Goal: Contribute content: Add original content to the website for others to see

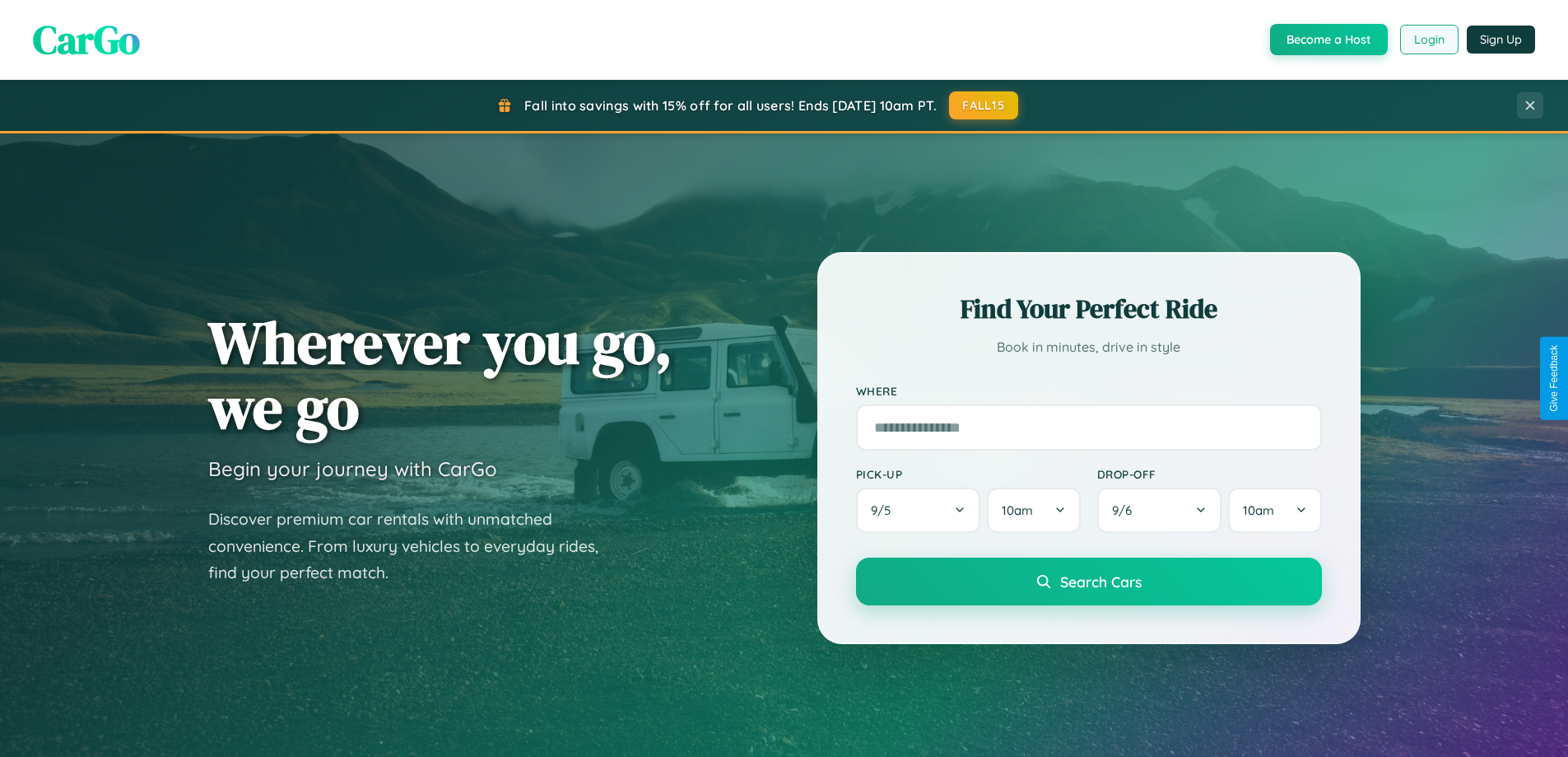
click at [1428, 40] on button "Login" at bounding box center [1428, 40] width 58 height 30
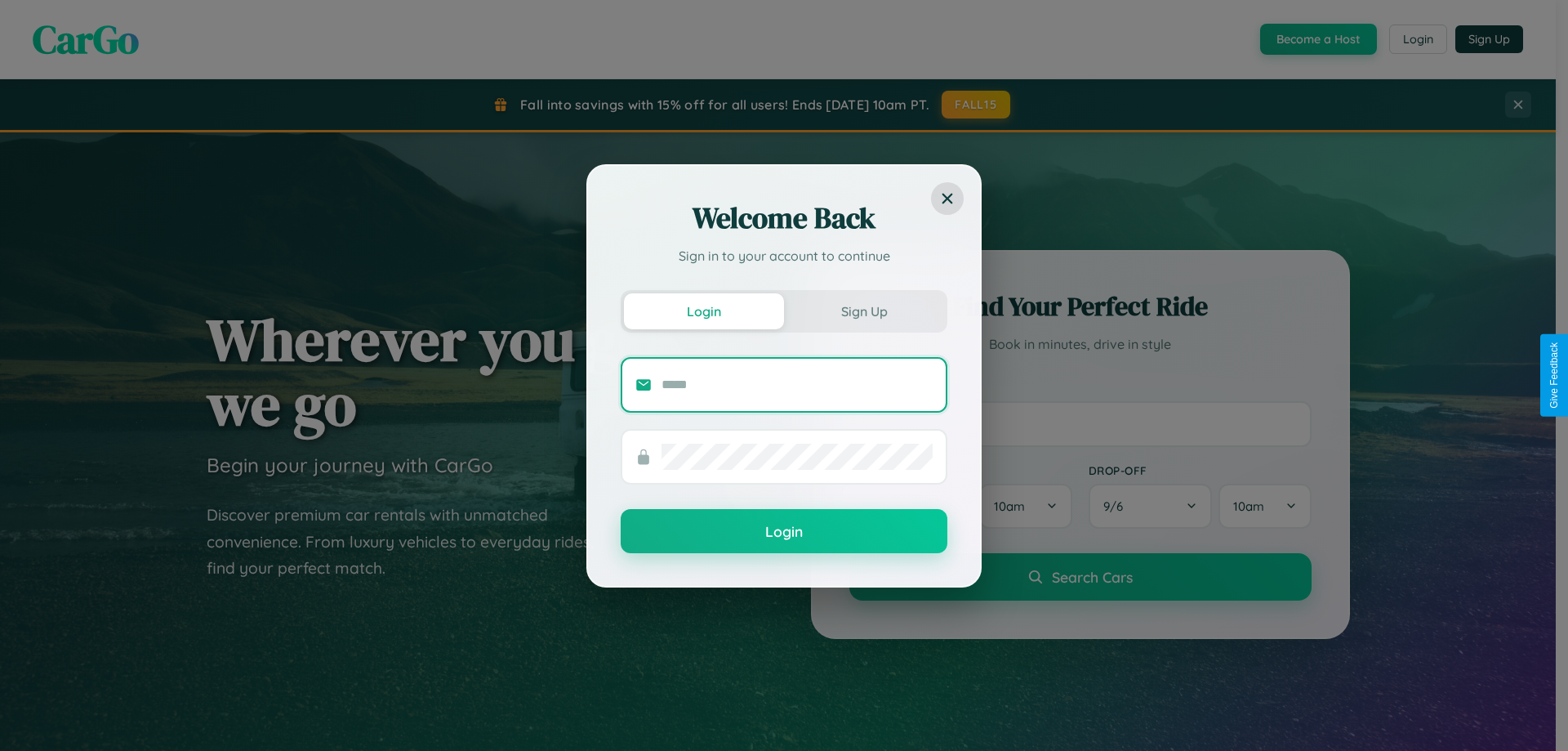
click at [797, 384] on input "text" at bounding box center [797, 385] width 271 height 26
type input "**********"
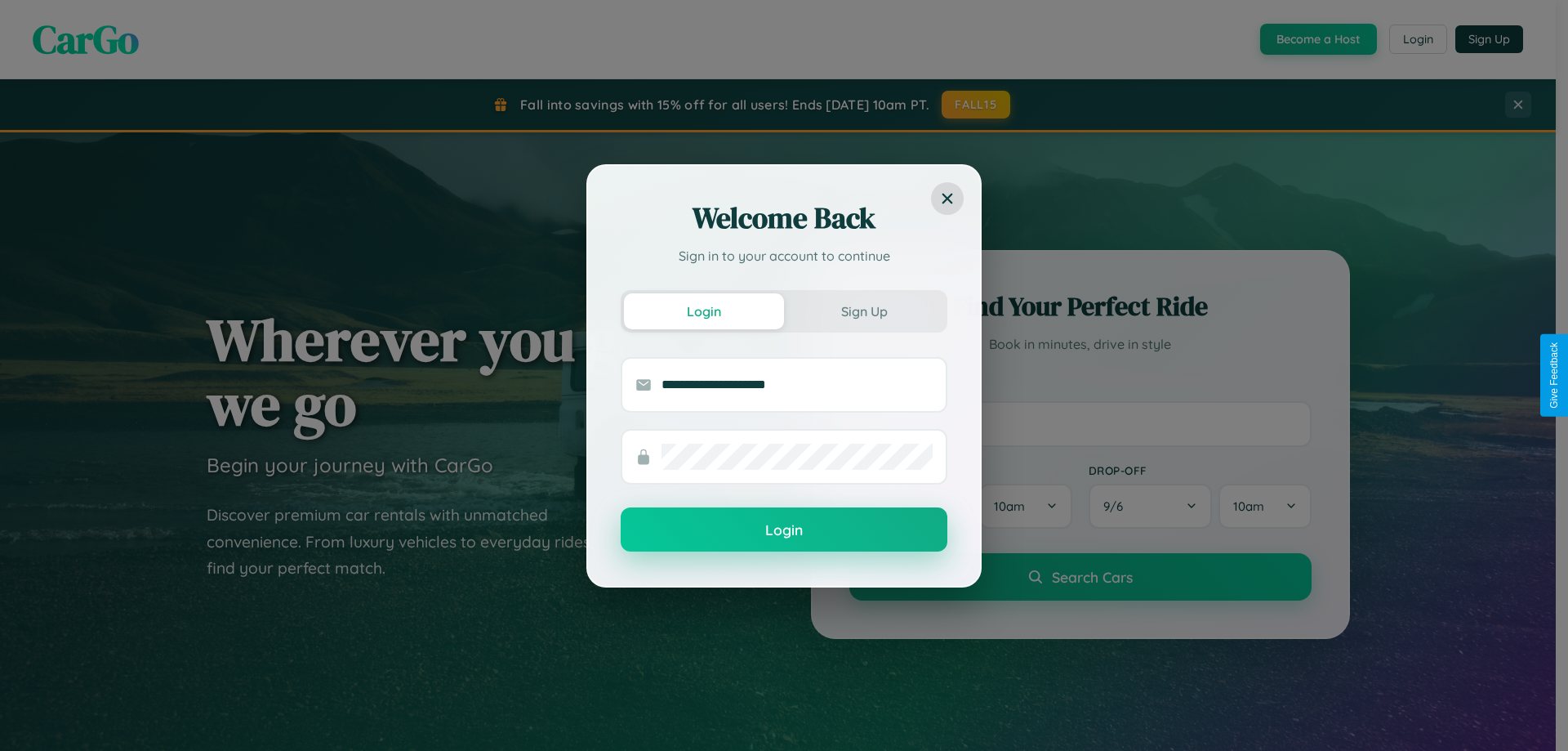
click at [784, 530] on button "Login" at bounding box center [784, 529] width 327 height 44
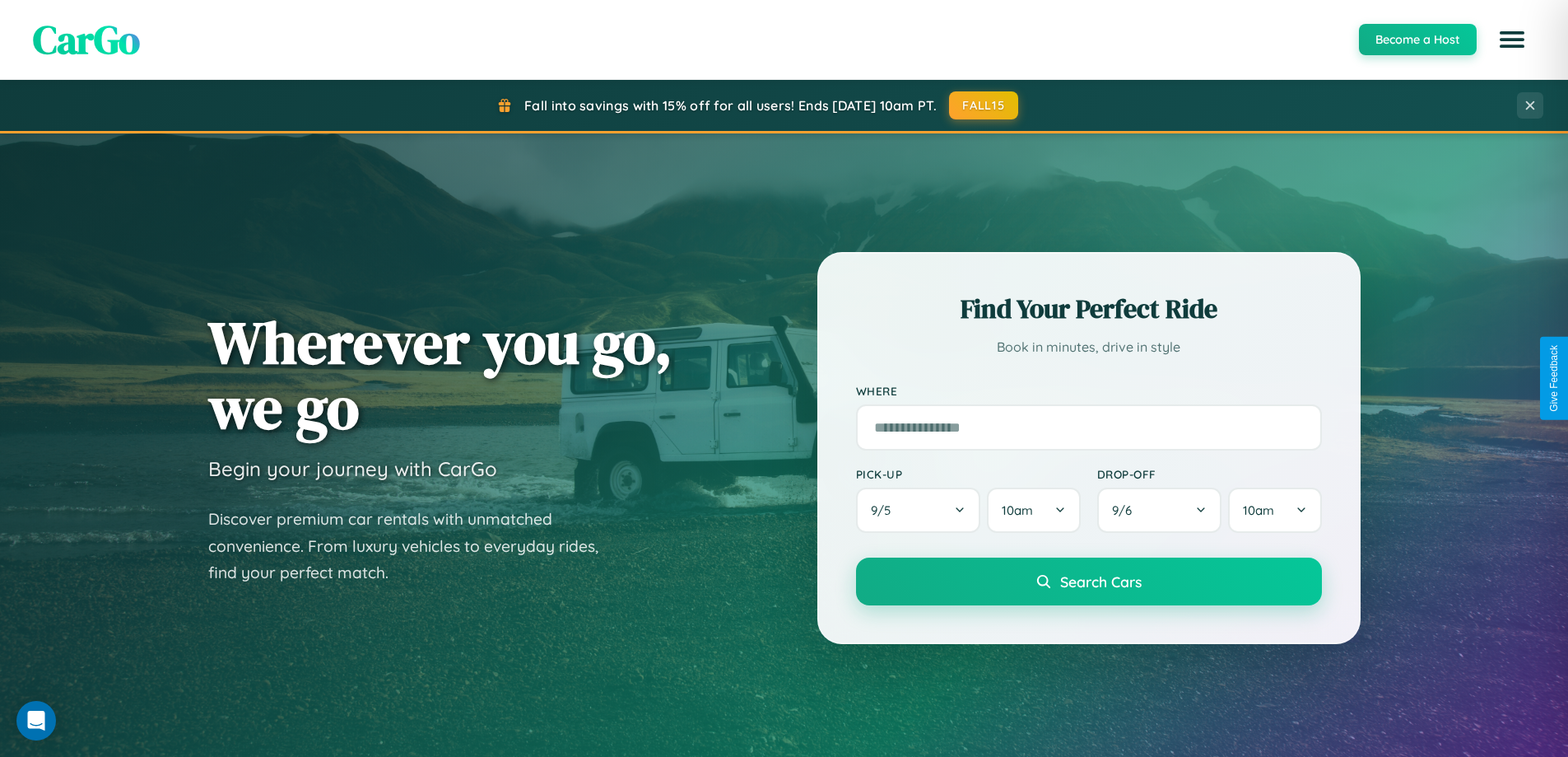
scroll to position [1133, 0]
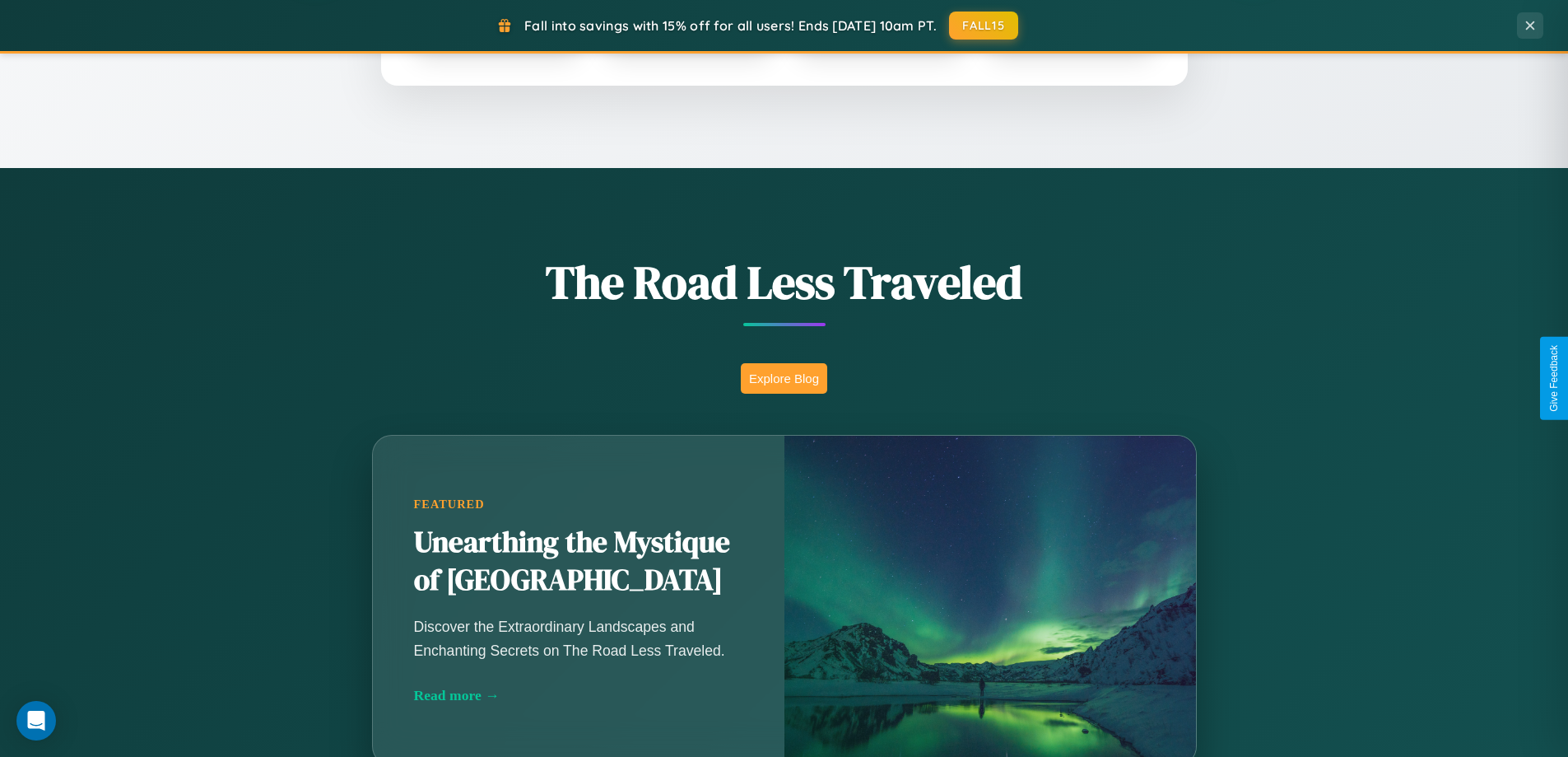
click at [784, 378] on button "Explore Blog" at bounding box center [784, 378] width 86 height 31
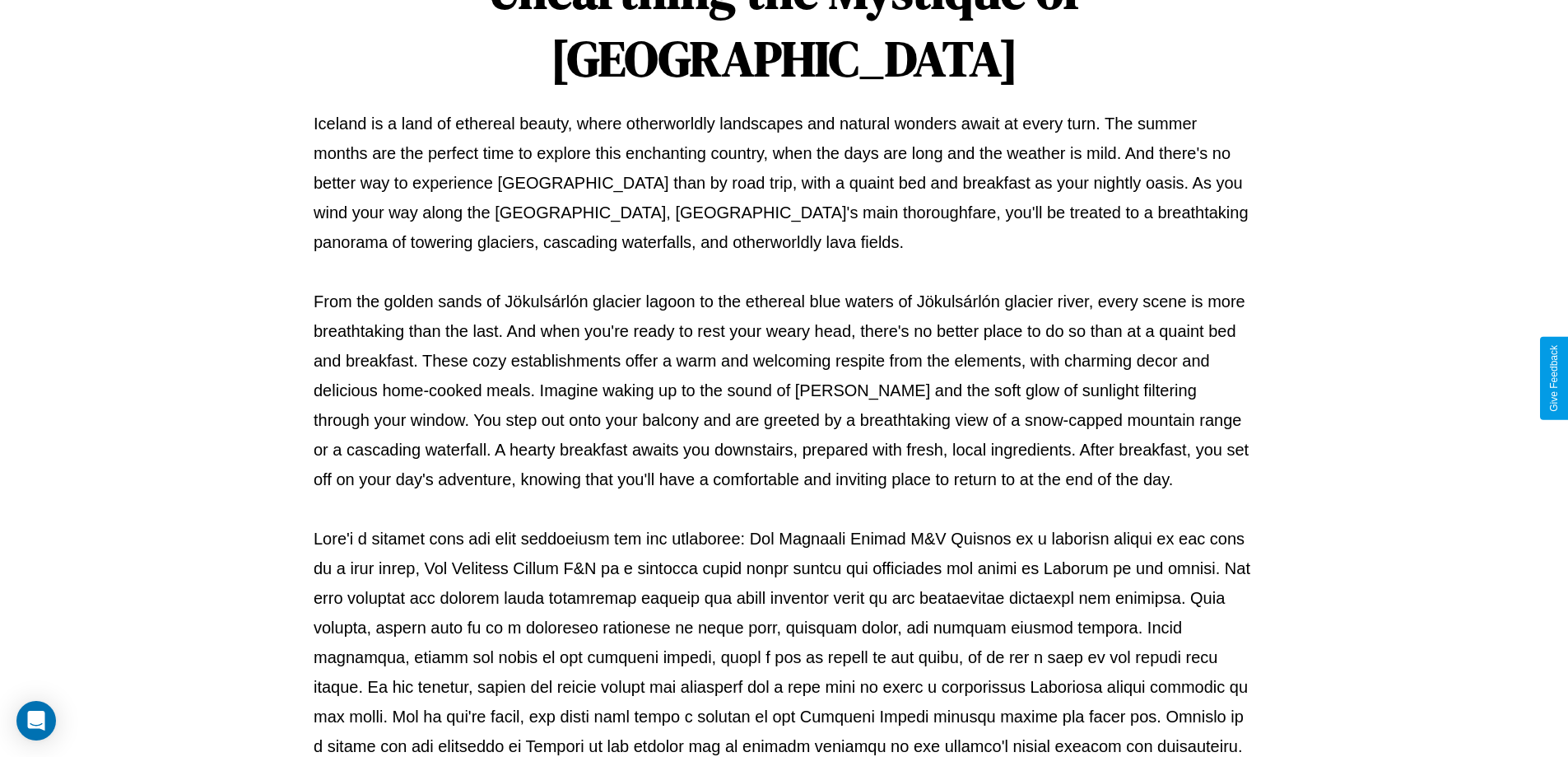
scroll to position [533, 0]
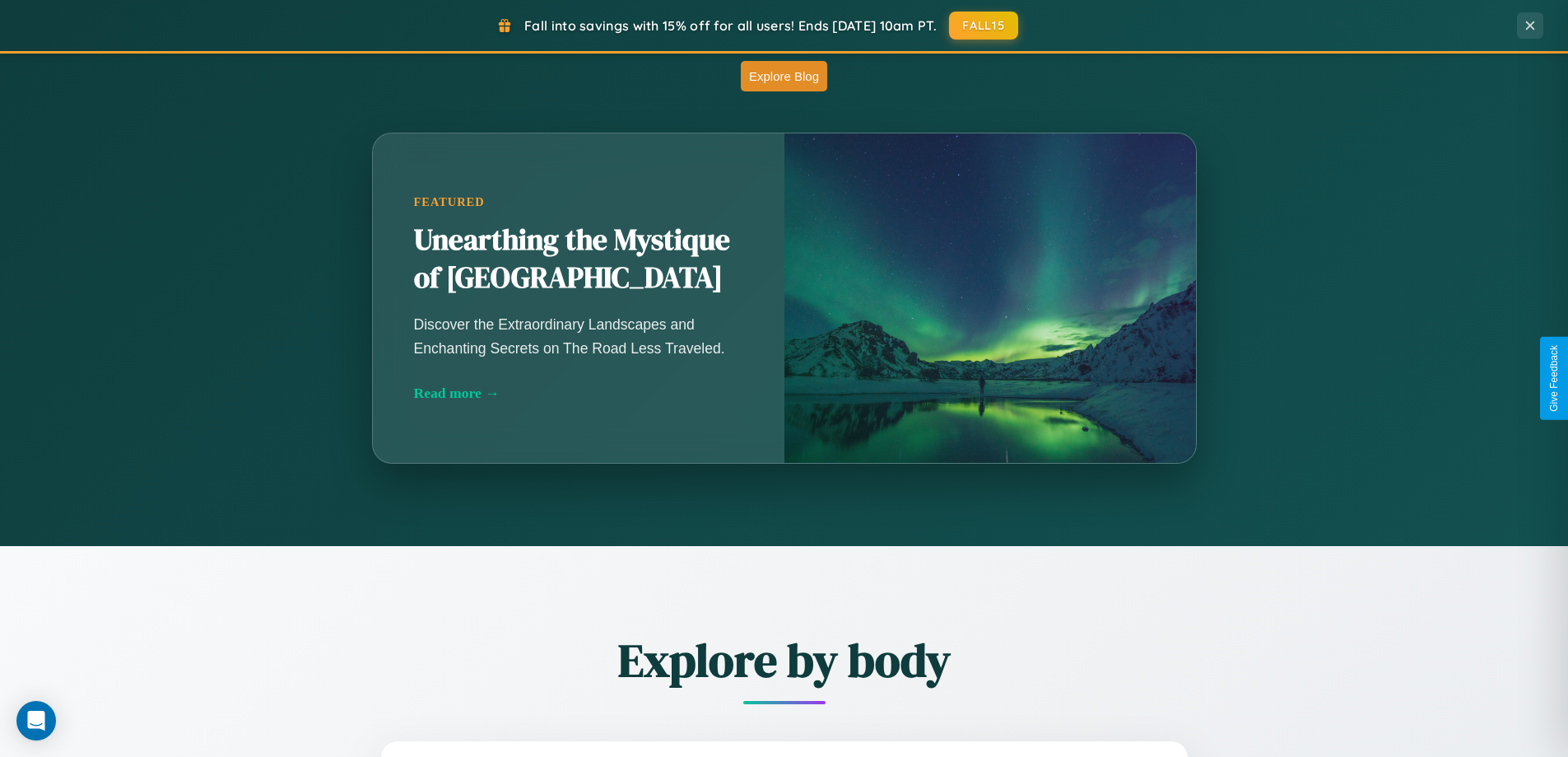
scroll to position [2645, 0]
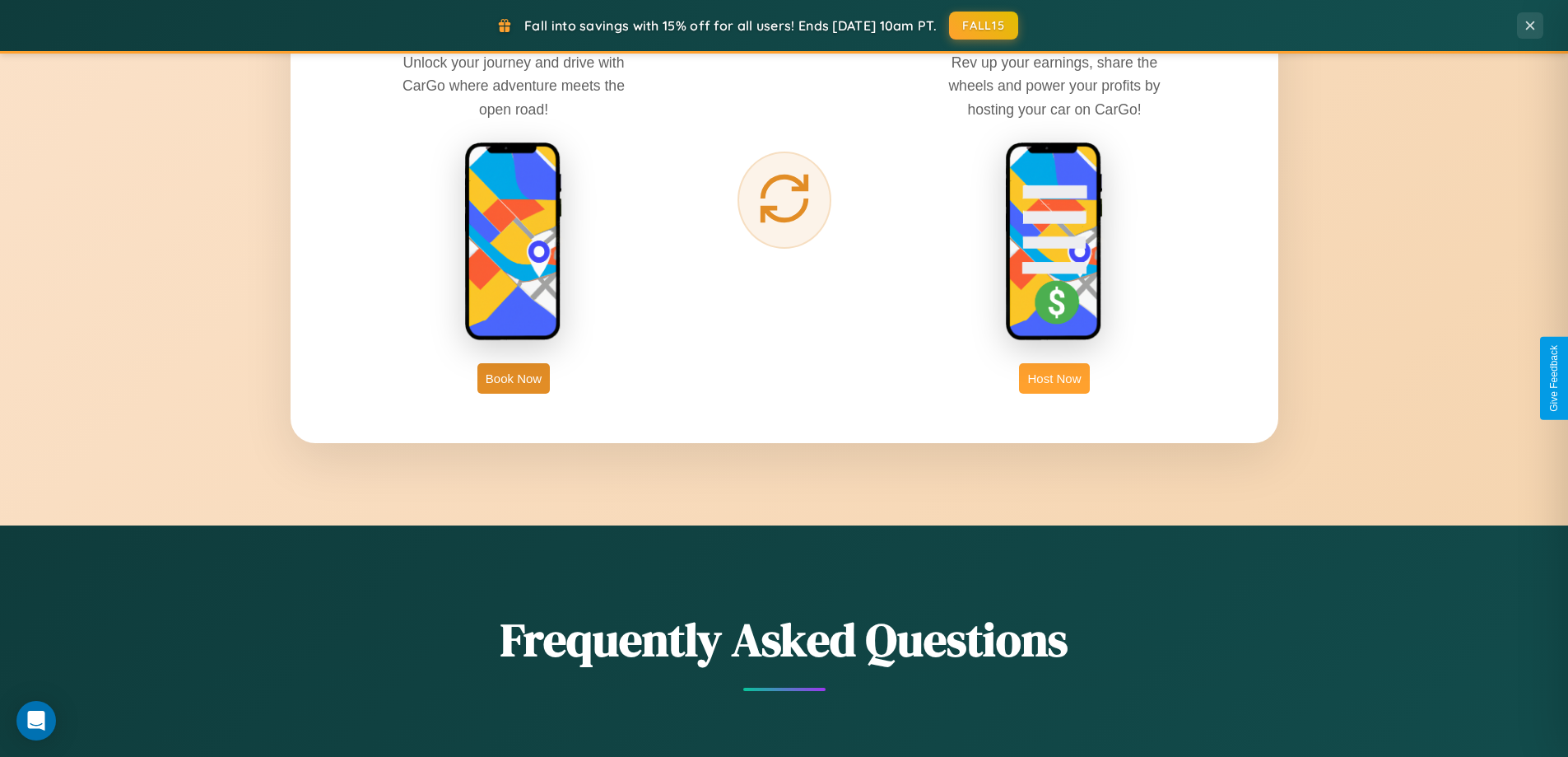
click at [1055, 378] on button "Host Now" at bounding box center [1054, 378] width 70 height 31
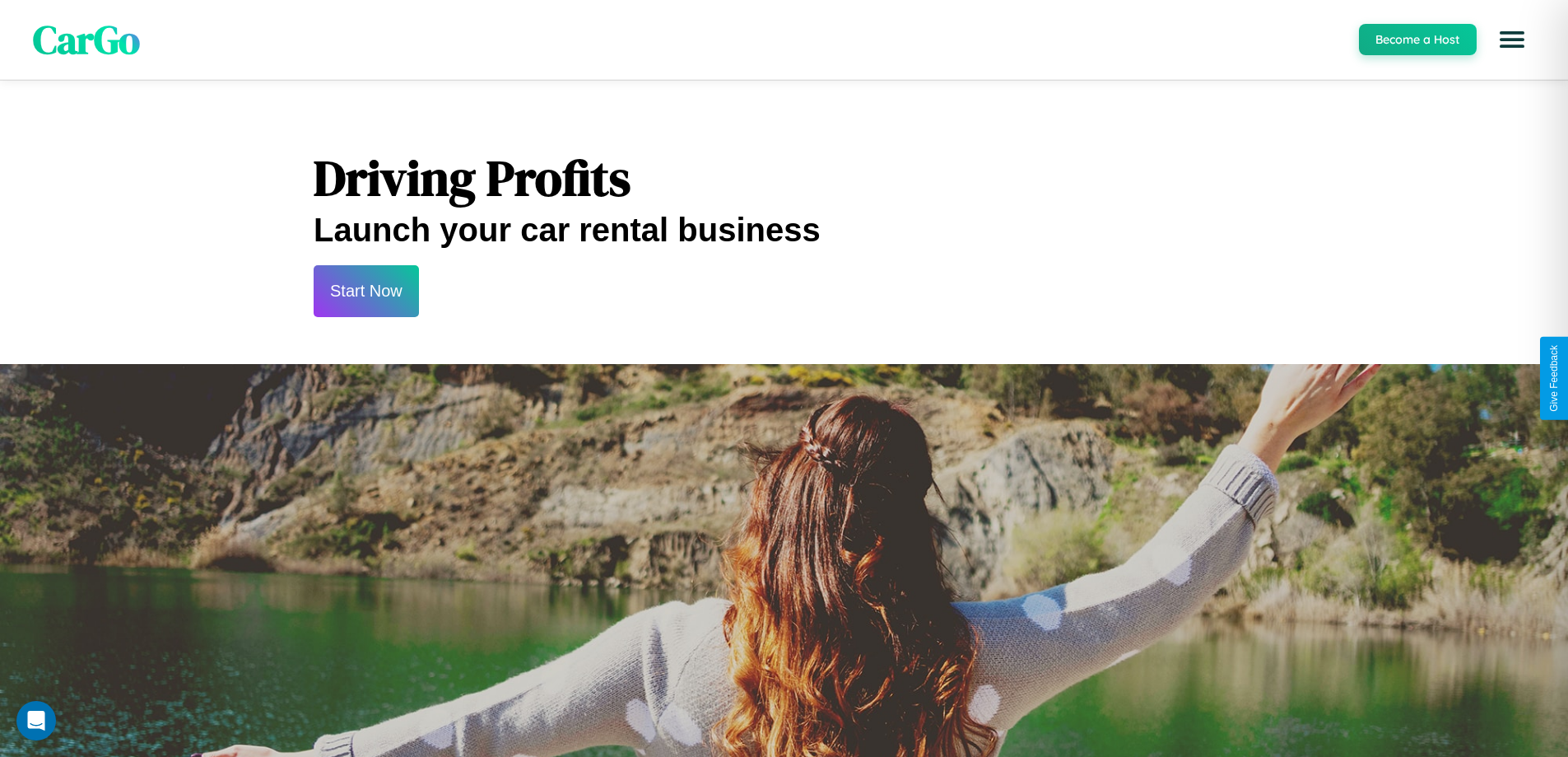
scroll to position [2226, 0]
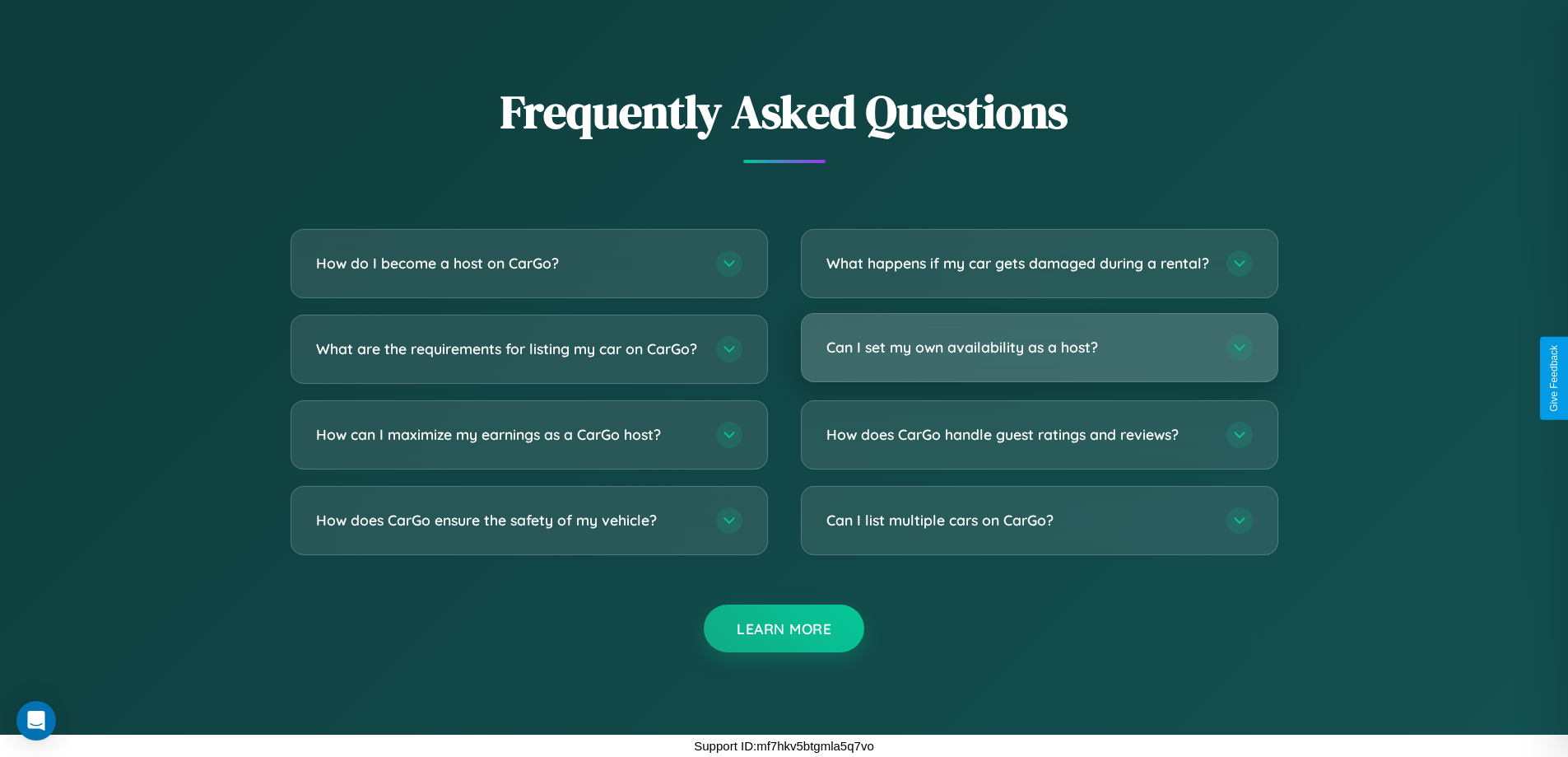
click at [1039, 347] on h3 "Can I set my own availability as a host?" at bounding box center [1018, 347] width 384 height 20
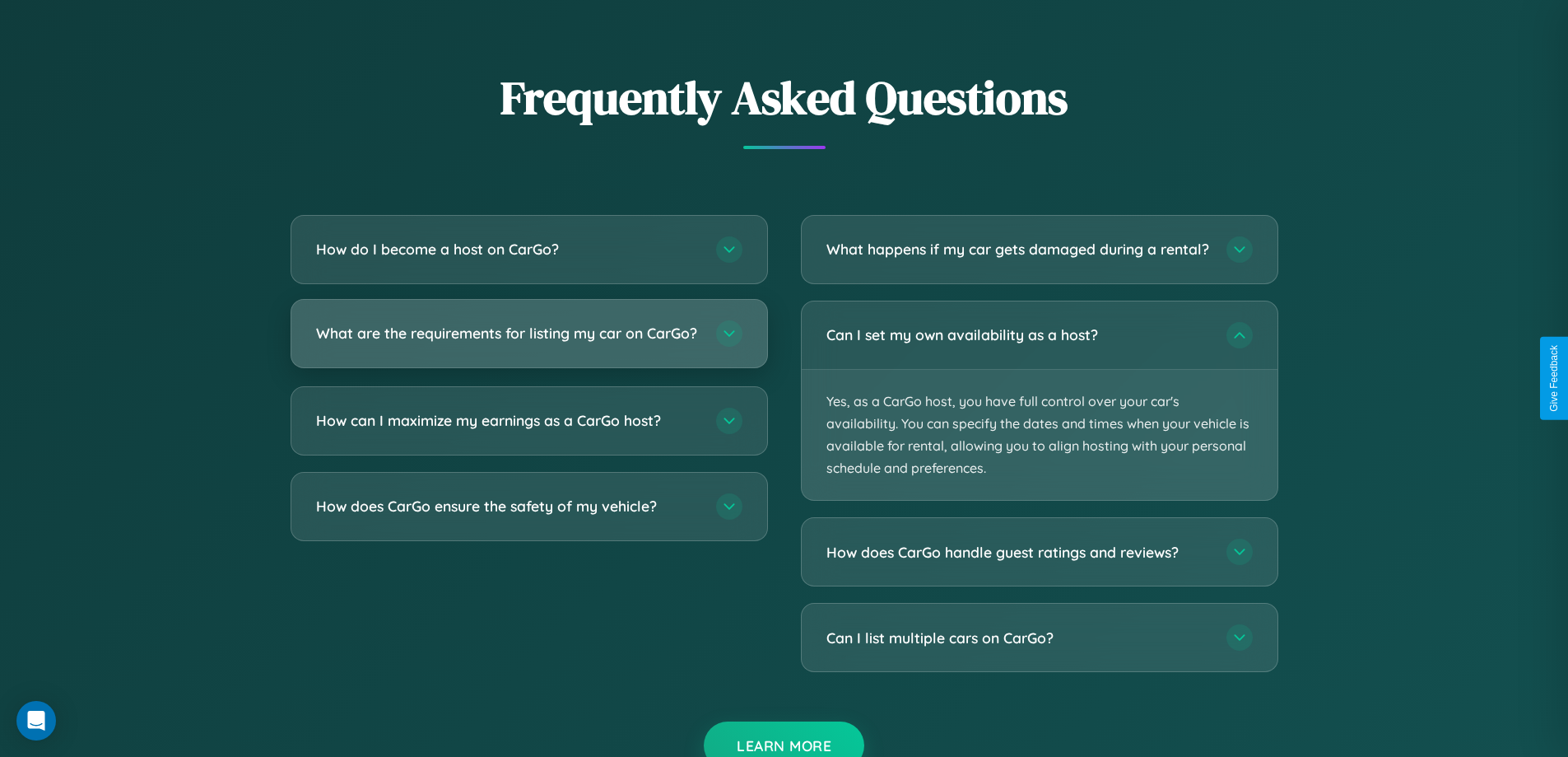
click at [528, 341] on h3 "What are the requirements for listing my car on CarGo?" at bounding box center [508, 333] width 384 height 20
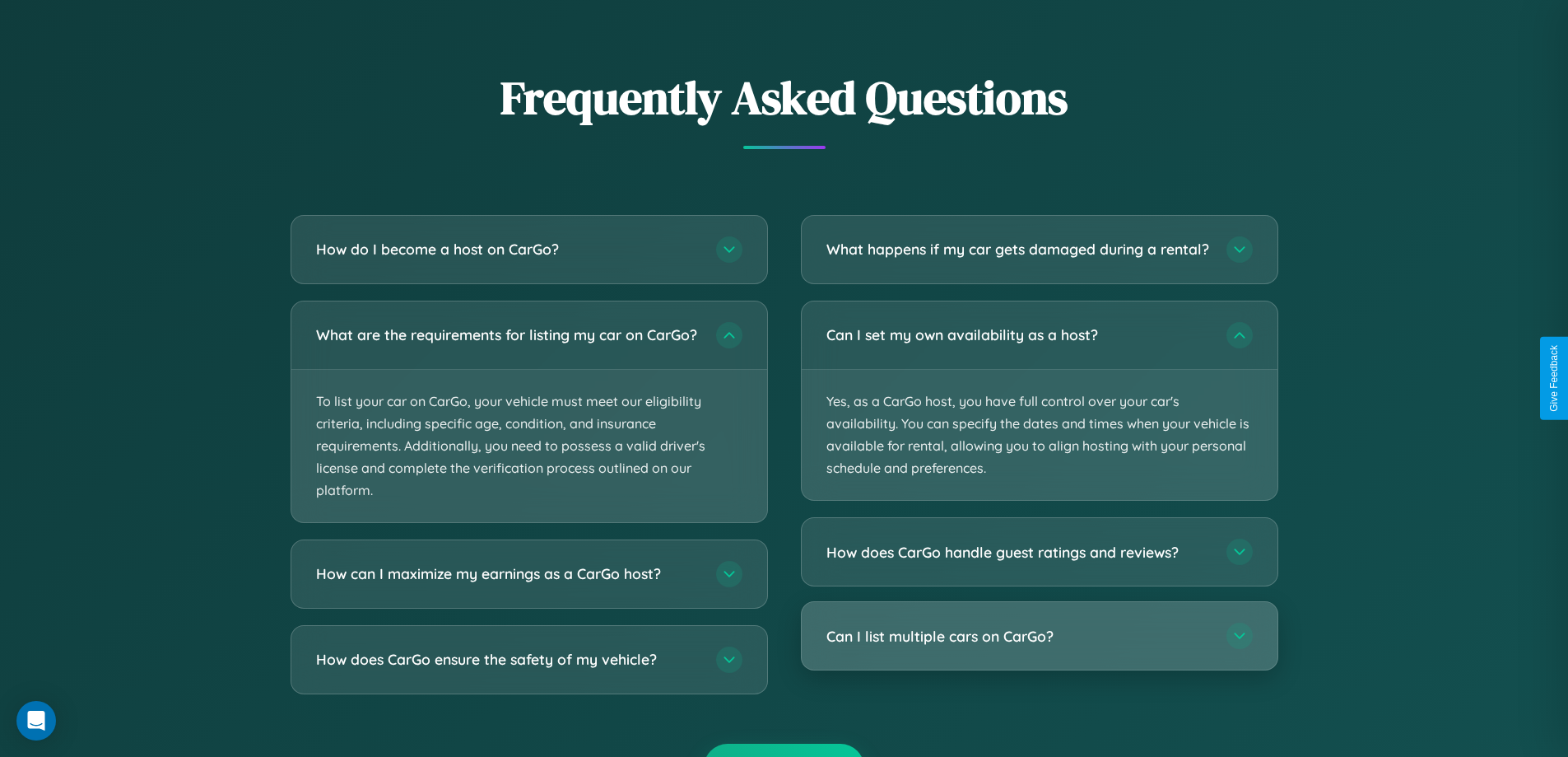
click at [1039, 646] on h3 "Can I list multiple cars on CarGo?" at bounding box center [1018, 636] width 384 height 20
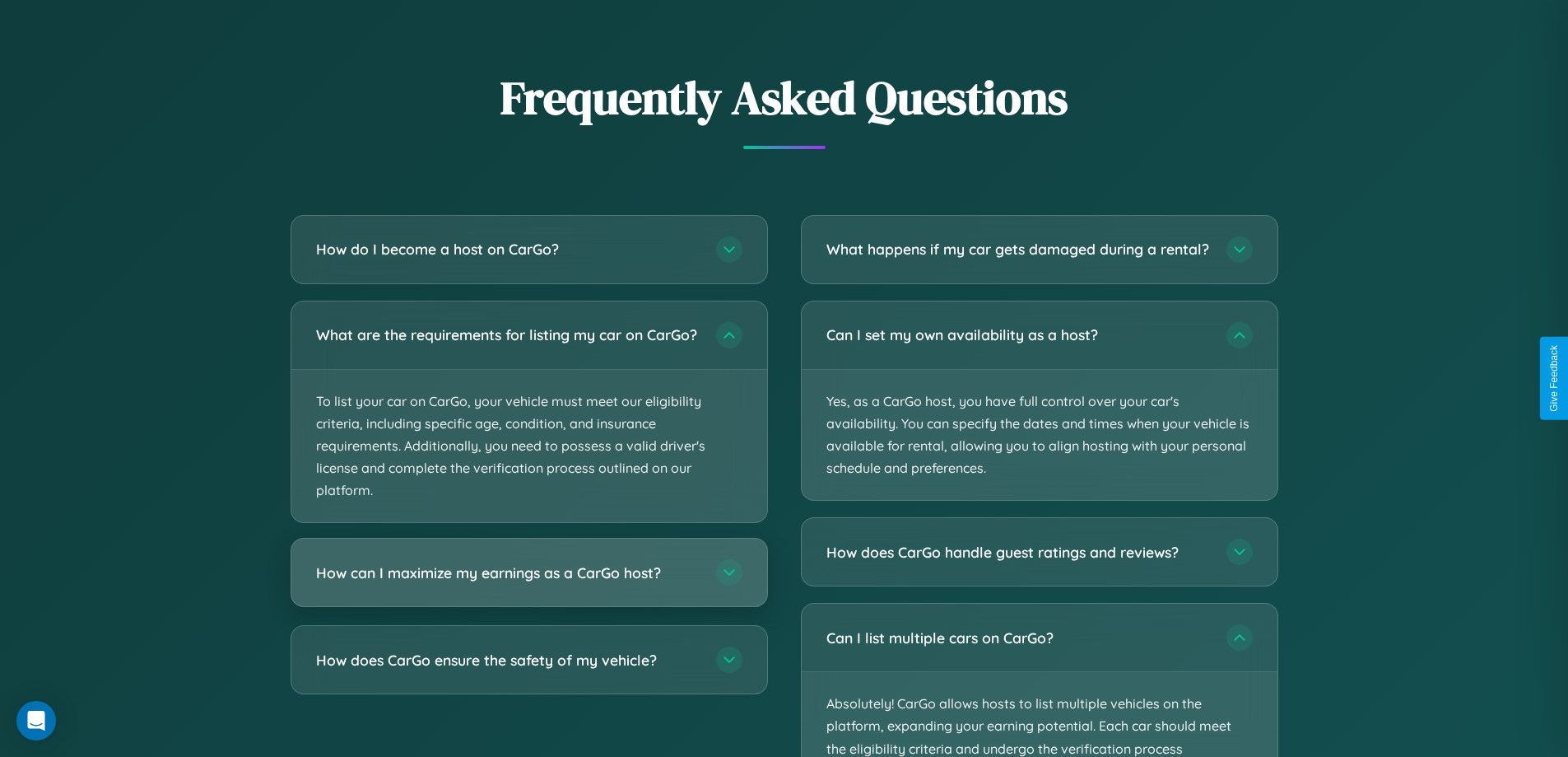
click at [528, 583] on h3 "How can I maximize my earnings as a CarGo host?" at bounding box center [508, 573] width 384 height 20
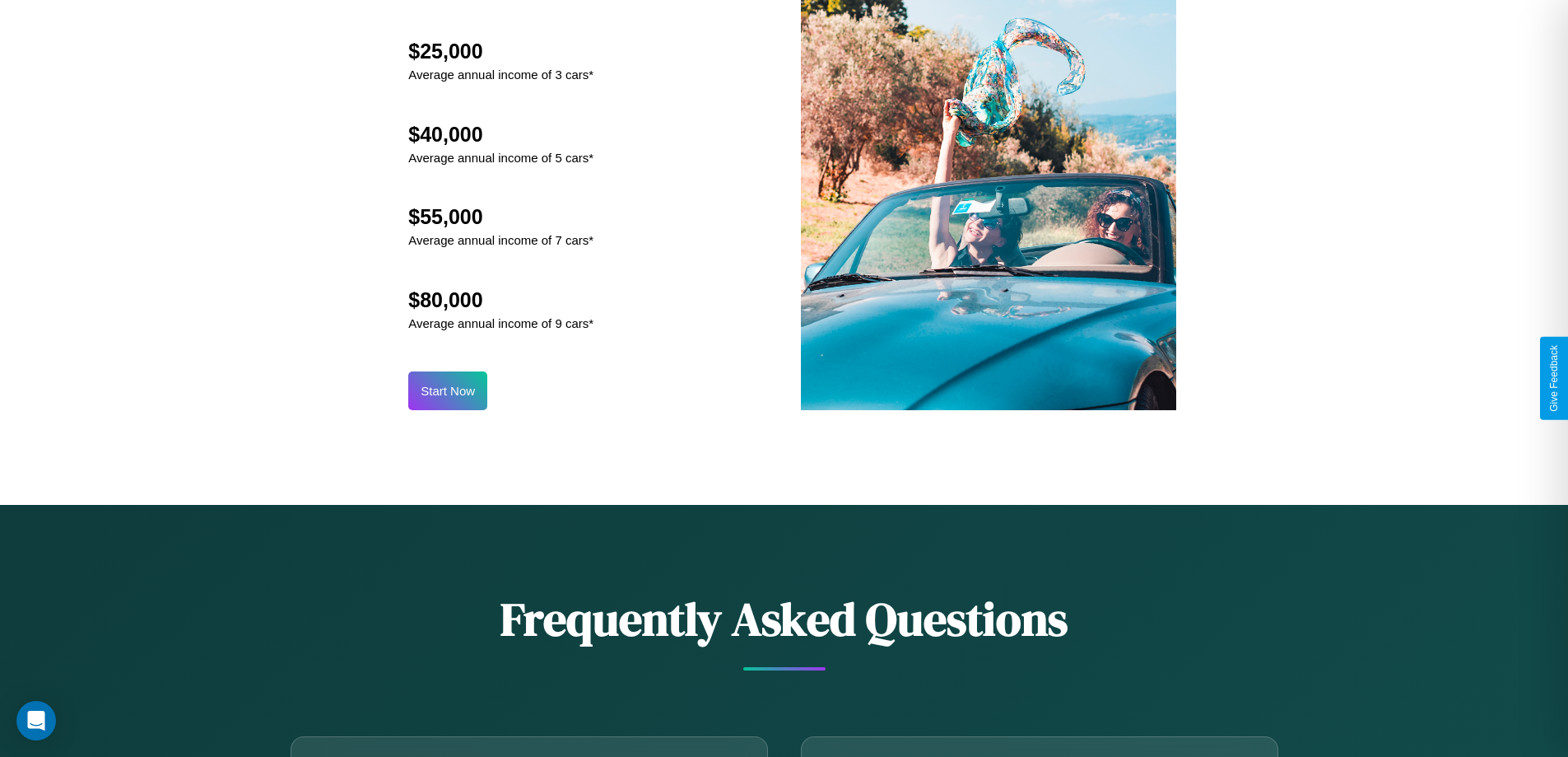
scroll to position [1717, 0]
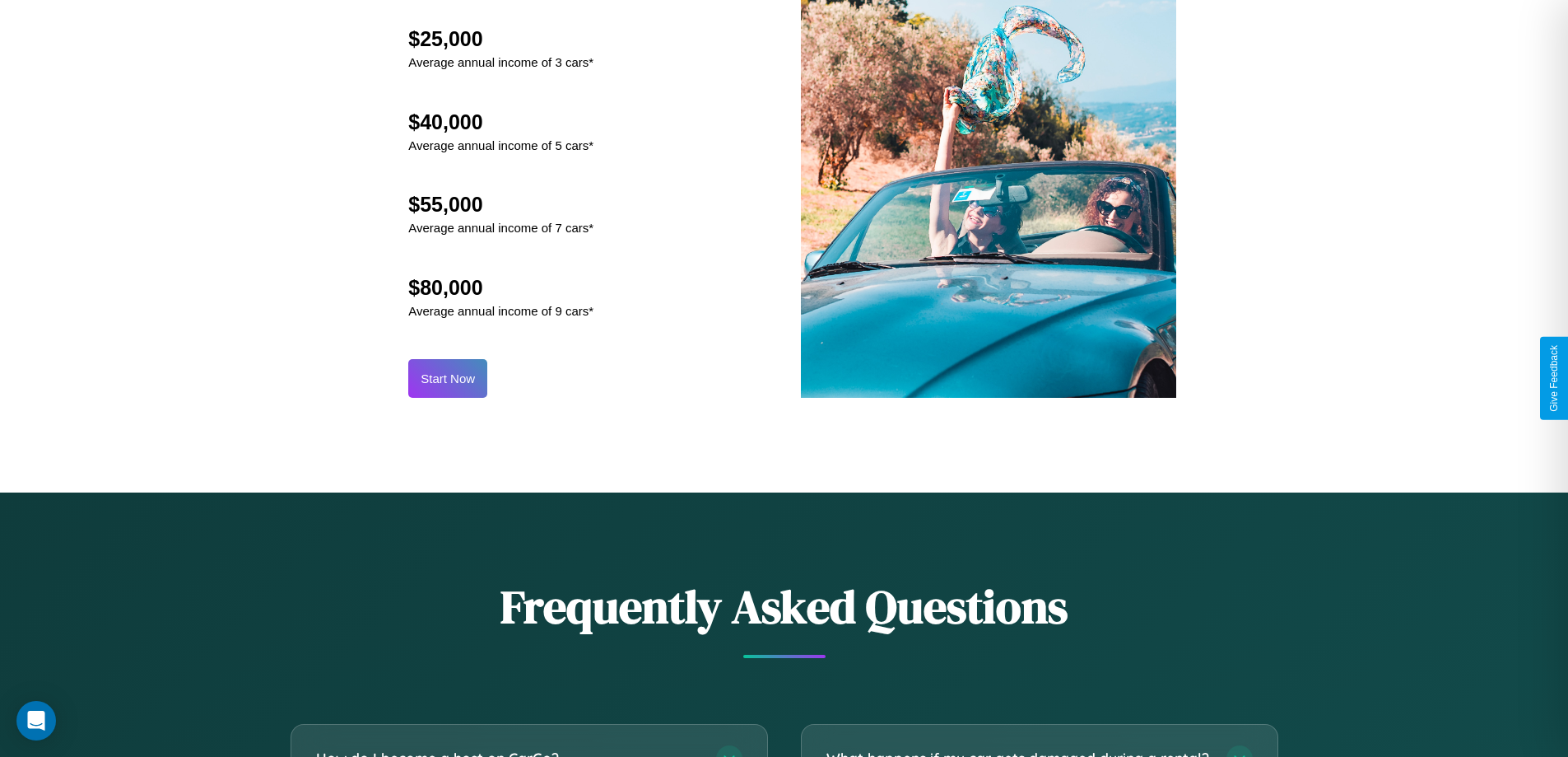
click at [448, 378] on button "Start Now" at bounding box center [447, 378] width 79 height 39
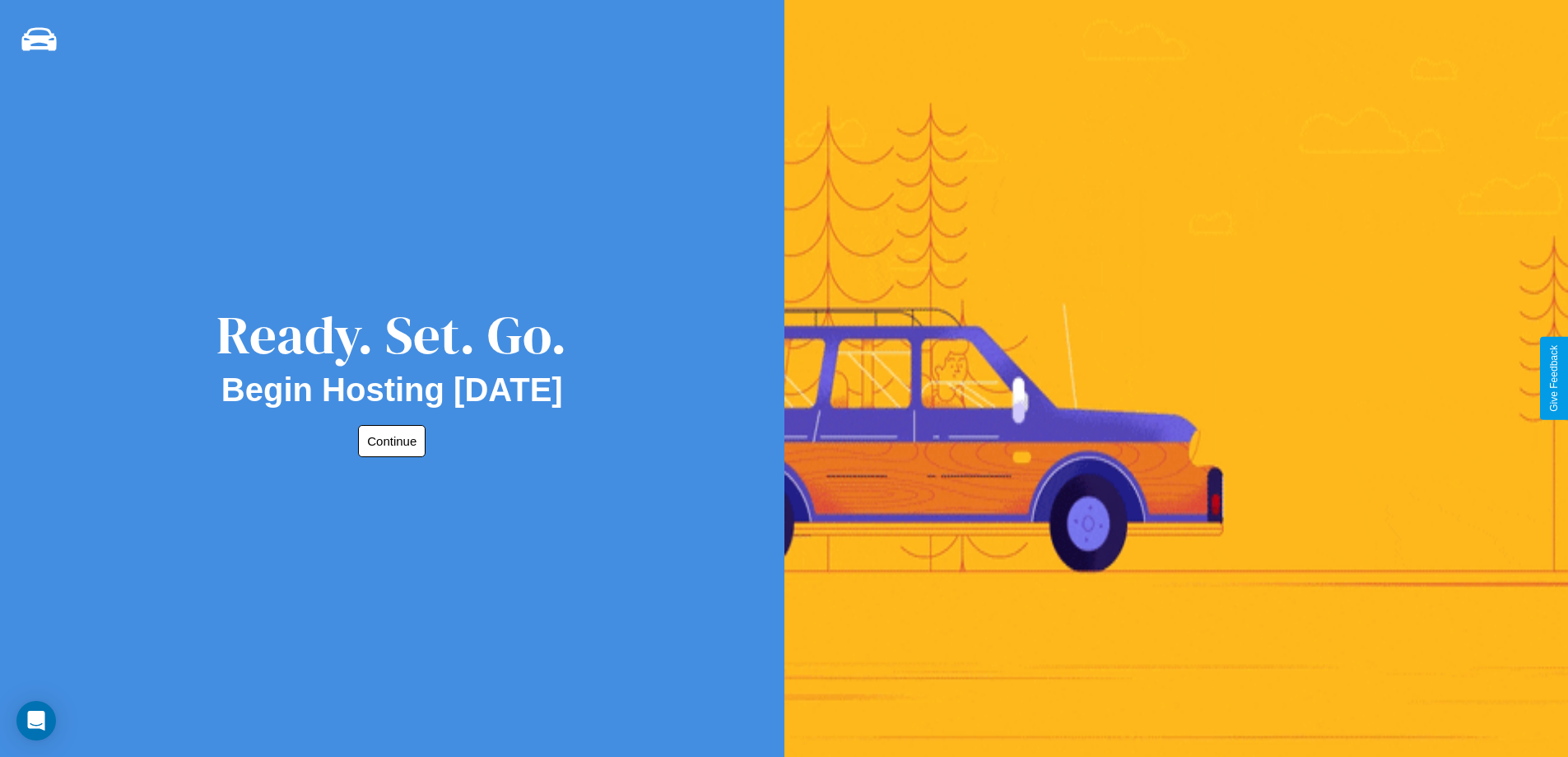
click at [389, 441] on button "Continue" at bounding box center [391, 441] width 68 height 32
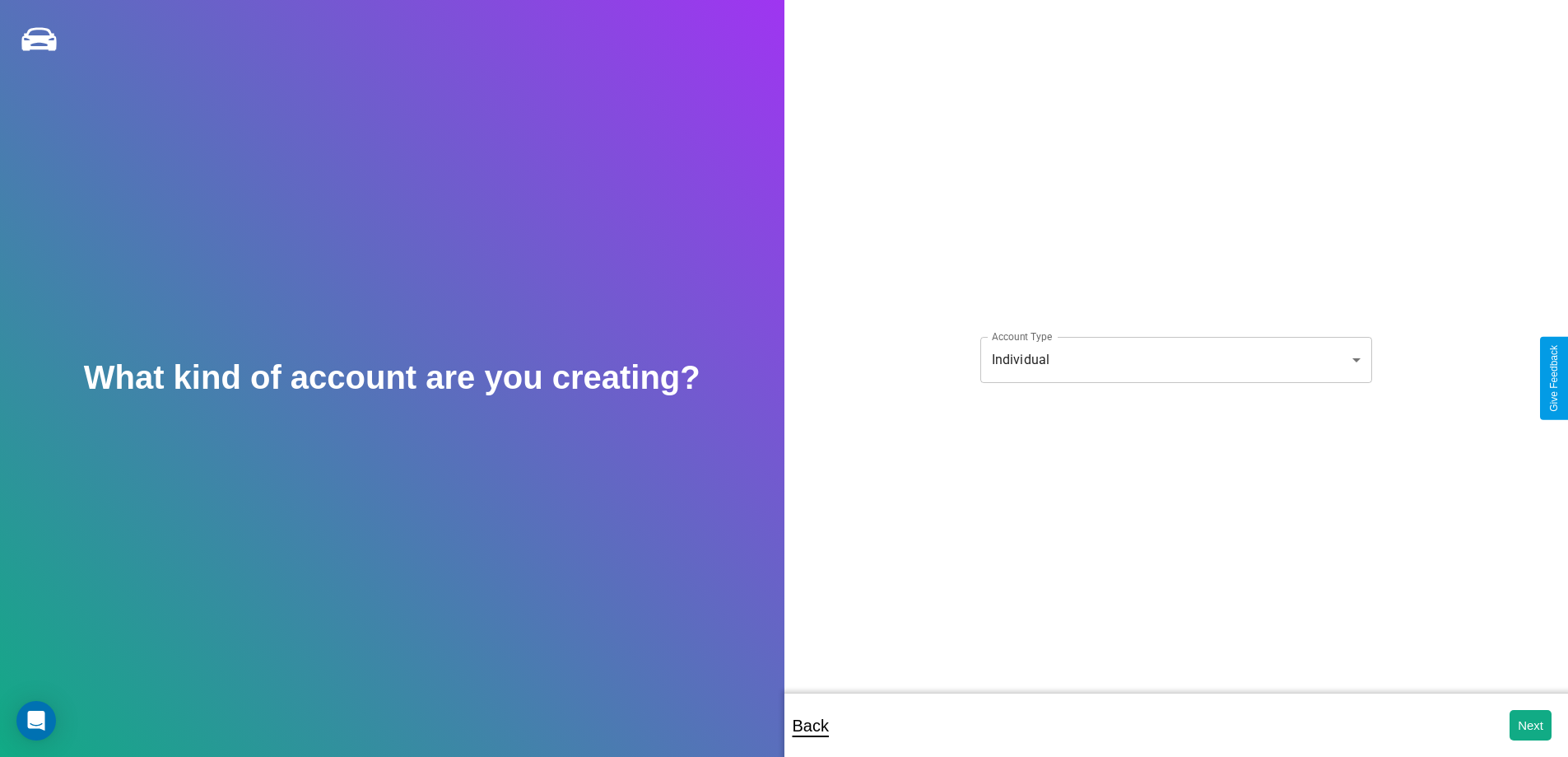
click at [1175, 359] on body "**********" at bounding box center [784, 390] width 1568 height 779
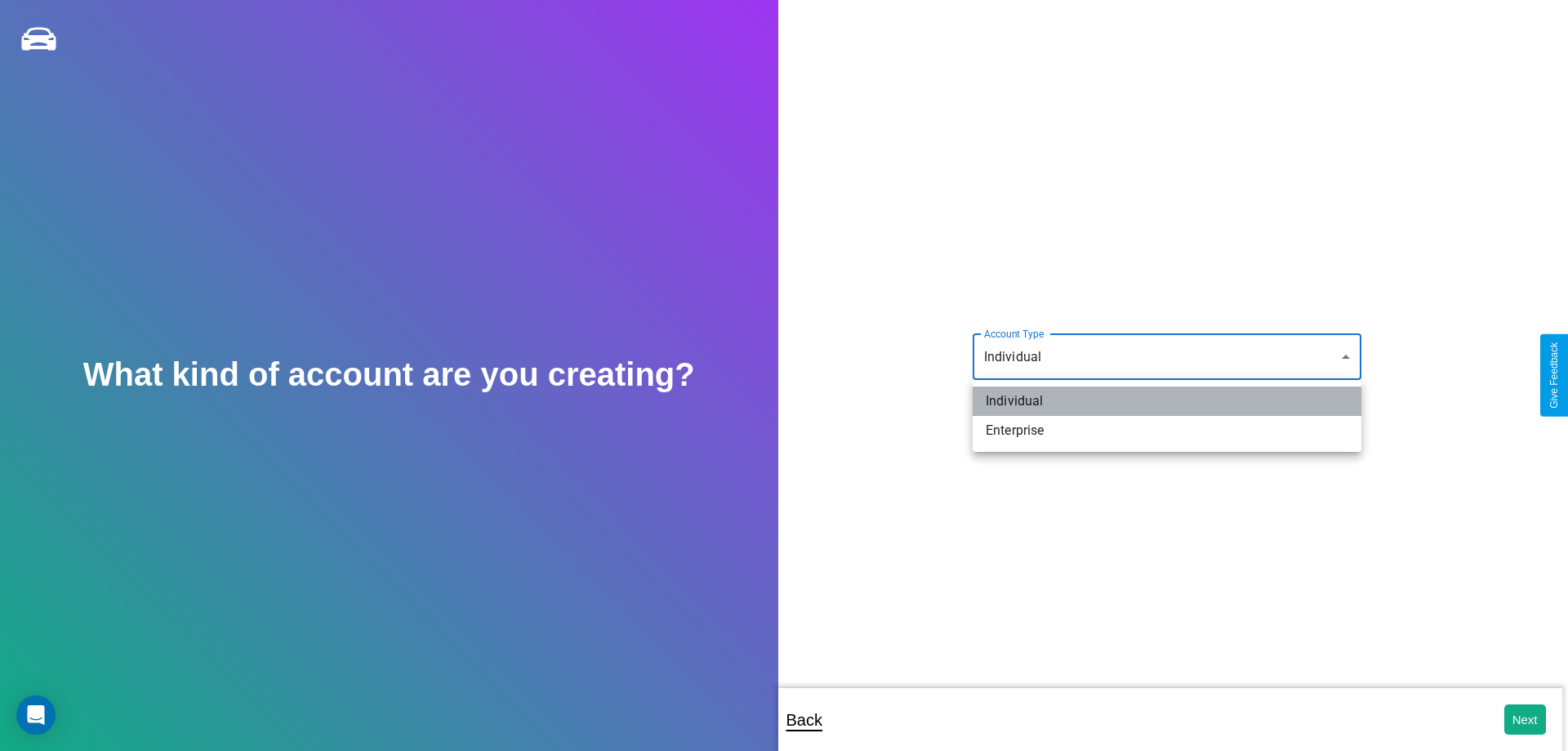
click at [1167, 401] on li "Individual" at bounding box center [1167, 401] width 388 height 29
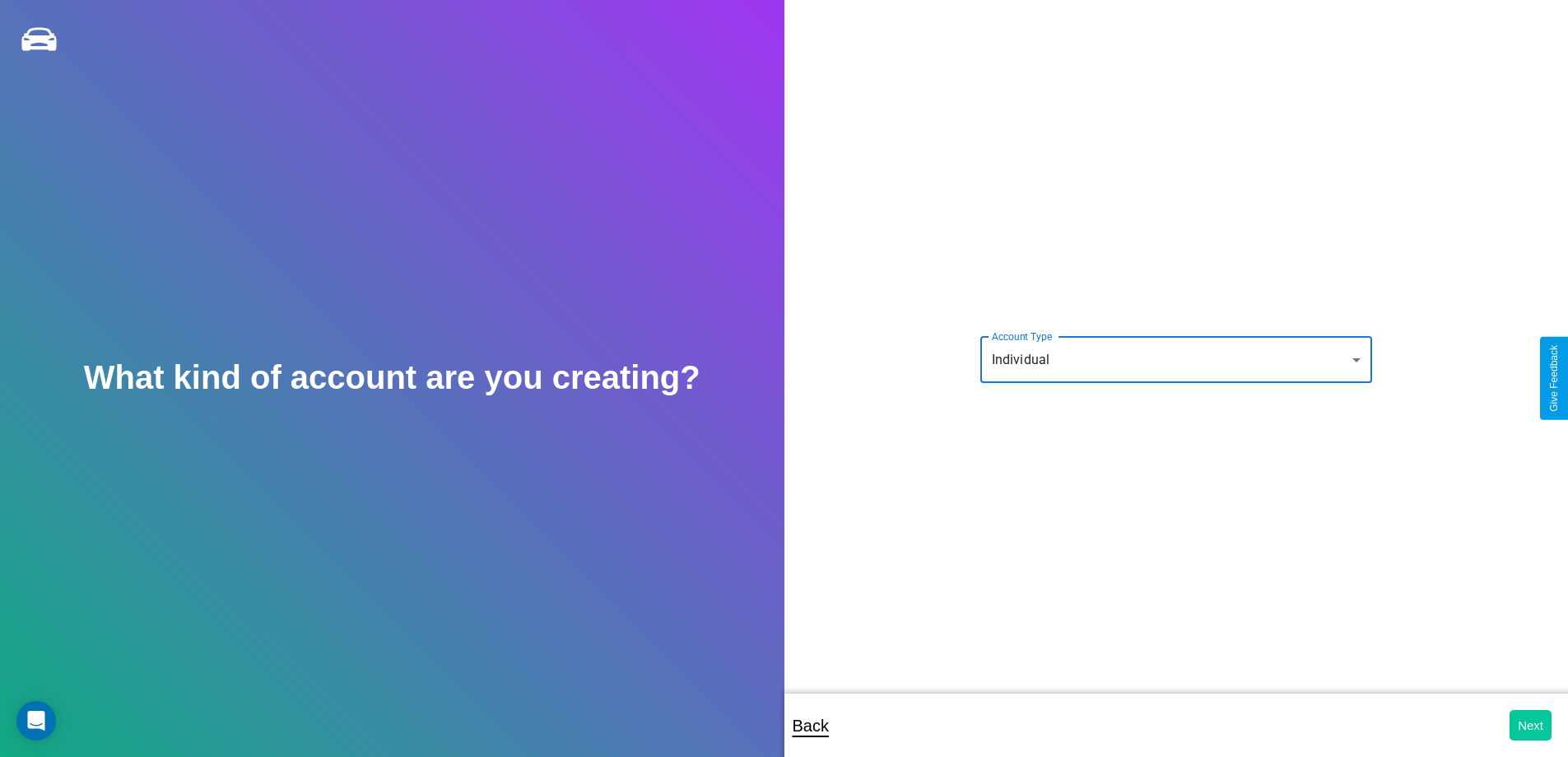
click at [1530, 725] on button "Next" at bounding box center [1530, 725] width 42 height 31
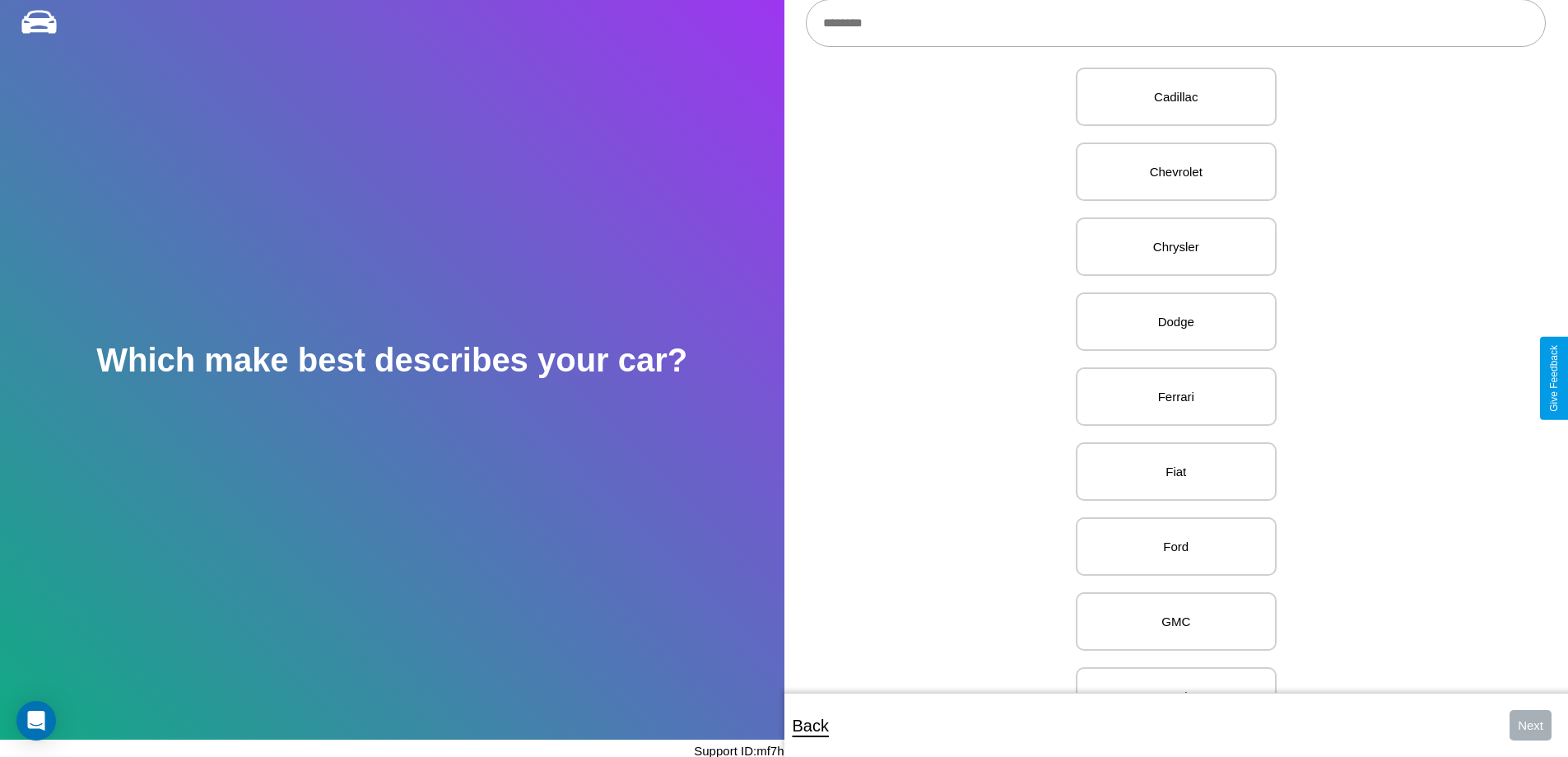
scroll to position [788, 0]
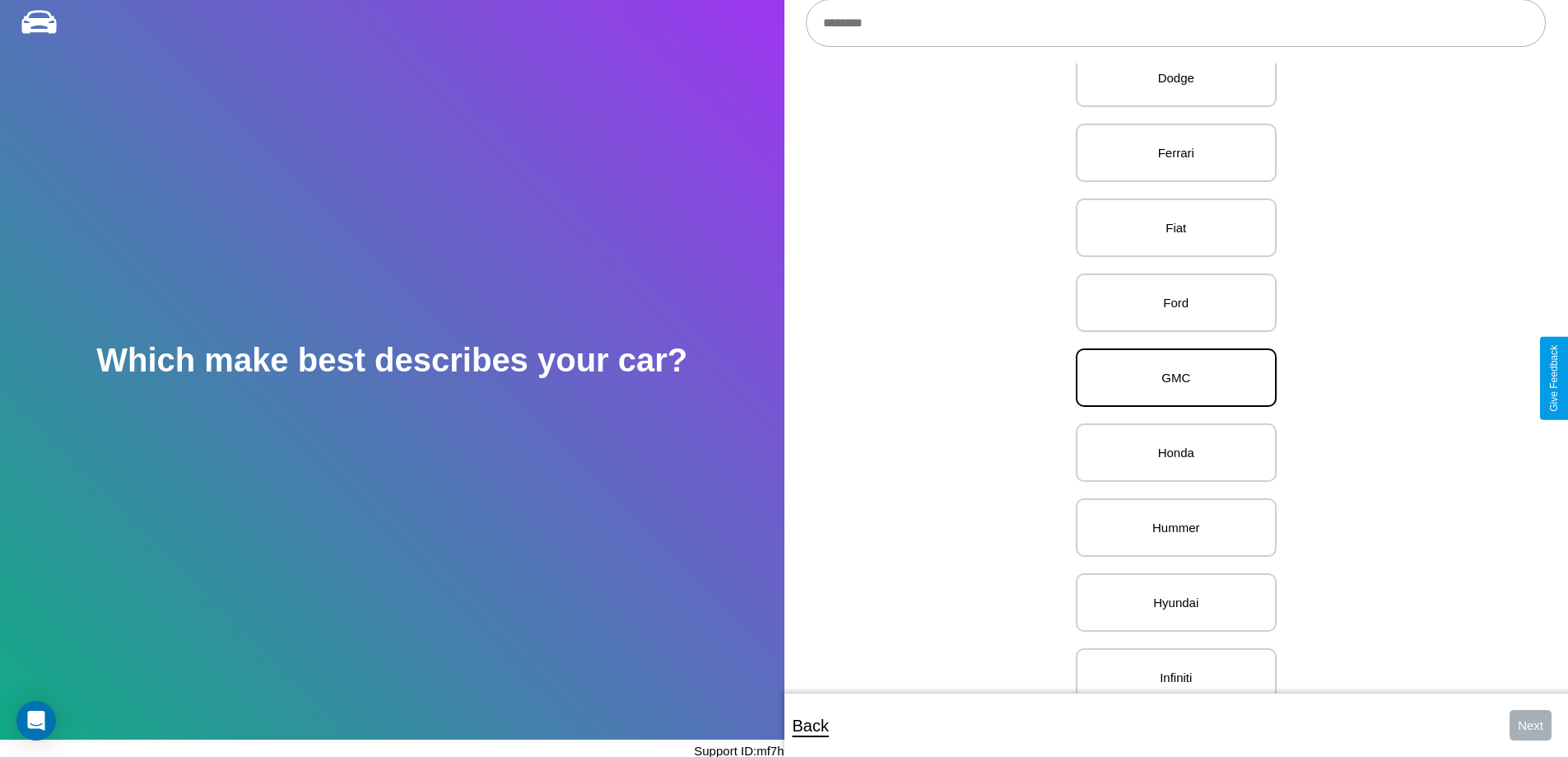
click at [1169, 378] on p "GMC" at bounding box center [1176, 378] width 165 height 22
click at [1530, 725] on button "Next" at bounding box center [1530, 725] width 42 height 31
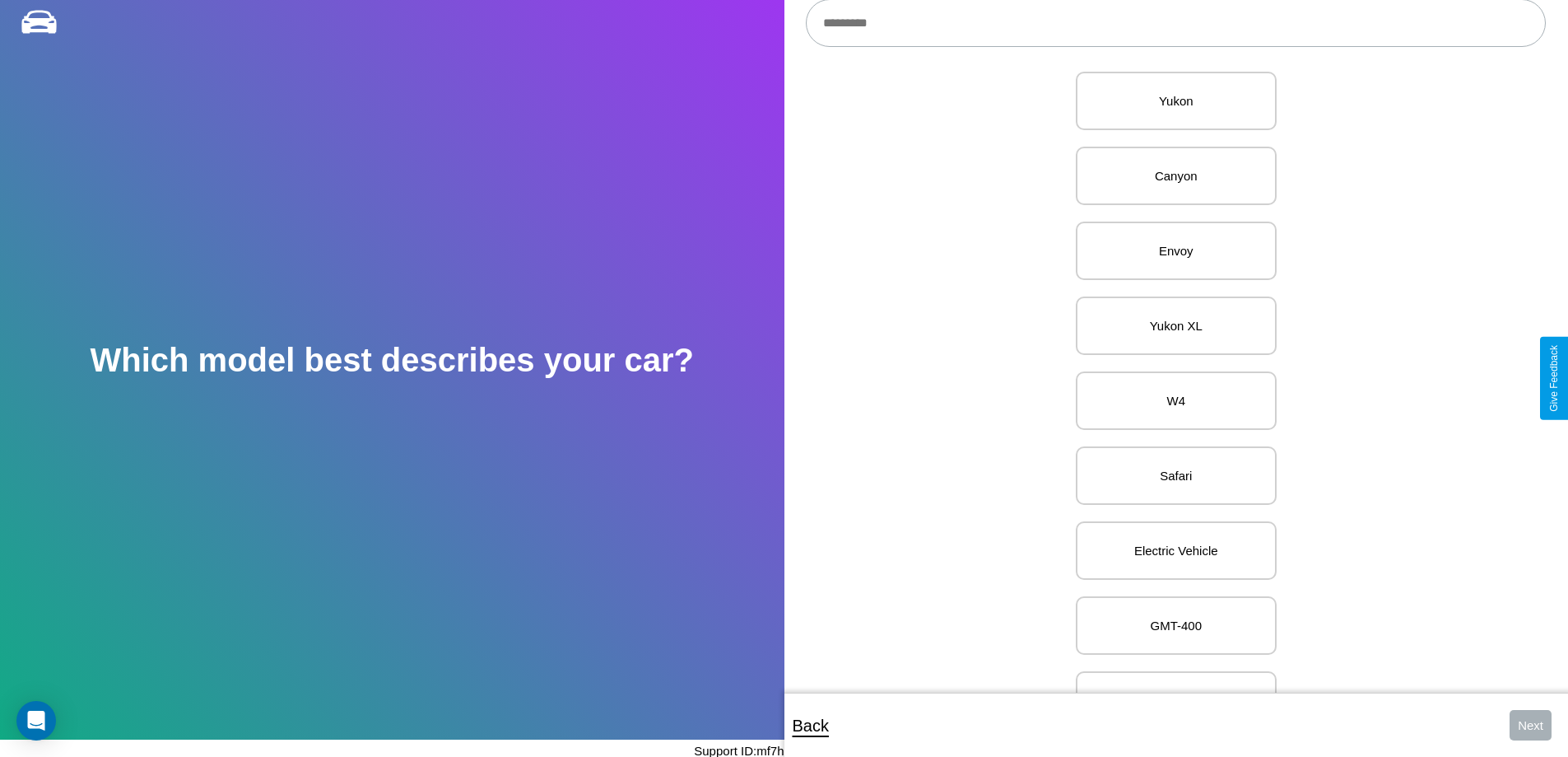
scroll to position [564, 0]
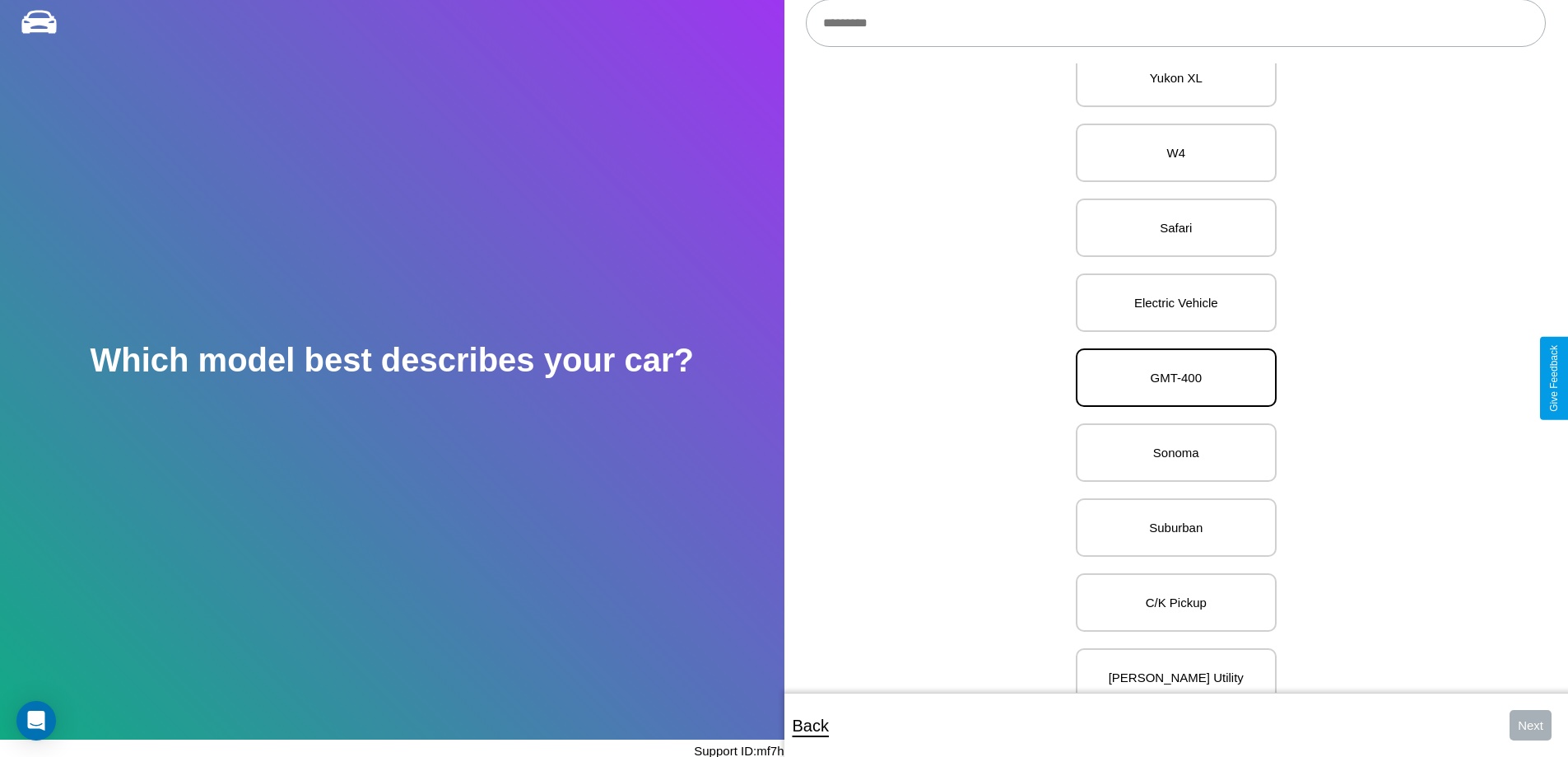
click at [1169, 378] on p "GMT-400" at bounding box center [1176, 378] width 165 height 22
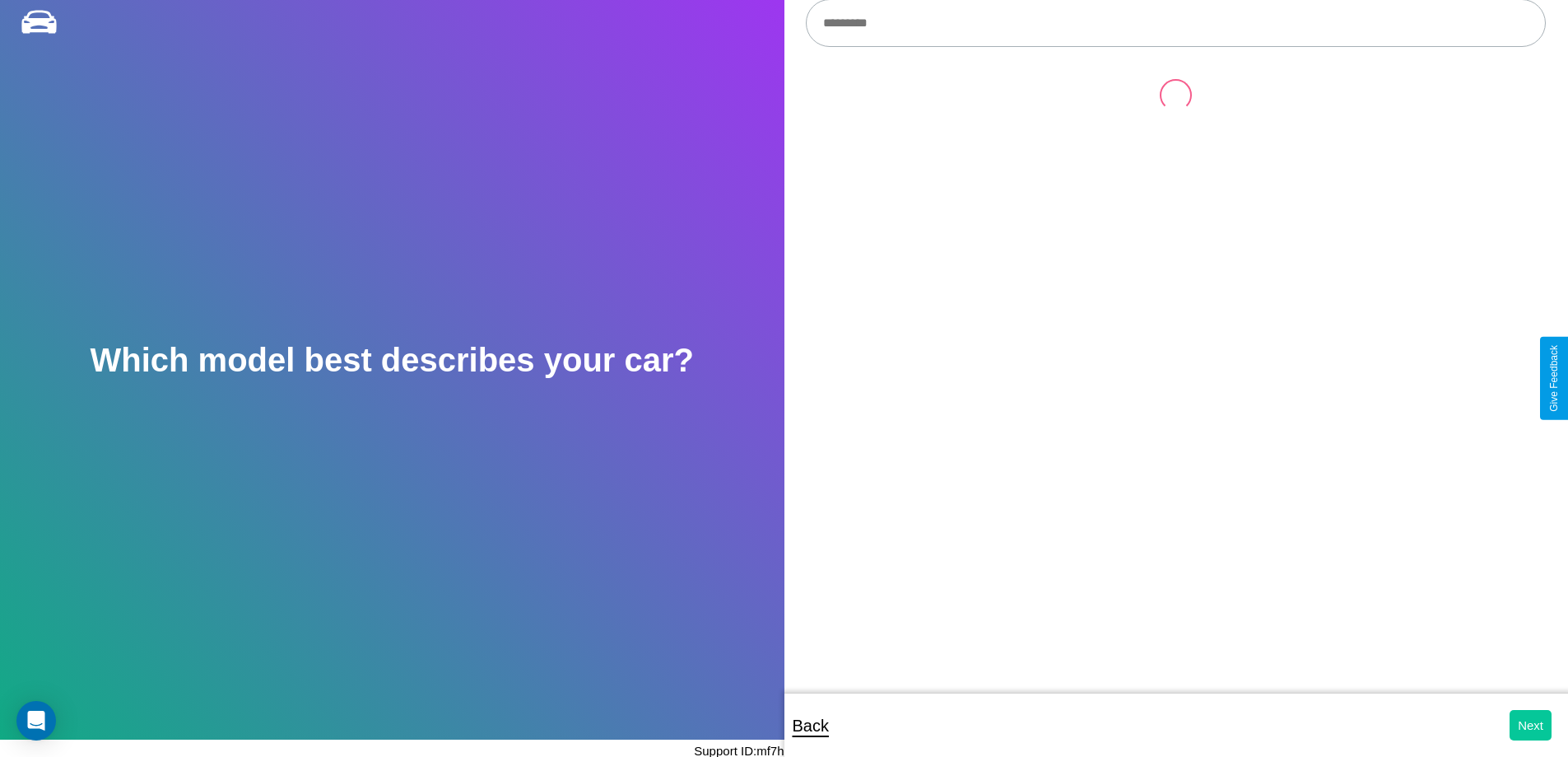
scroll to position [0, 0]
click at [1530, 725] on button "Next" at bounding box center [1530, 725] width 42 height 31
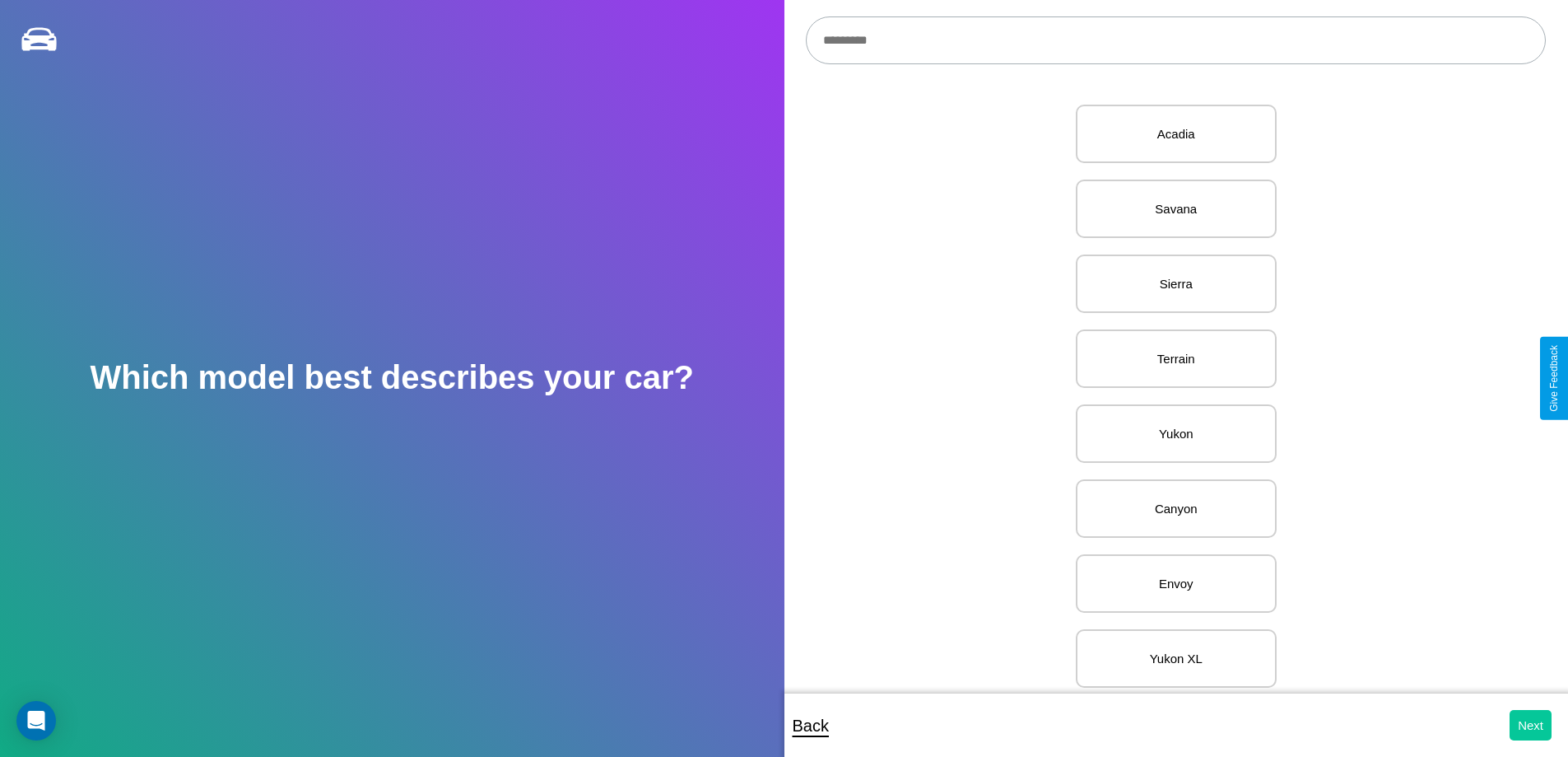
select select "*****"
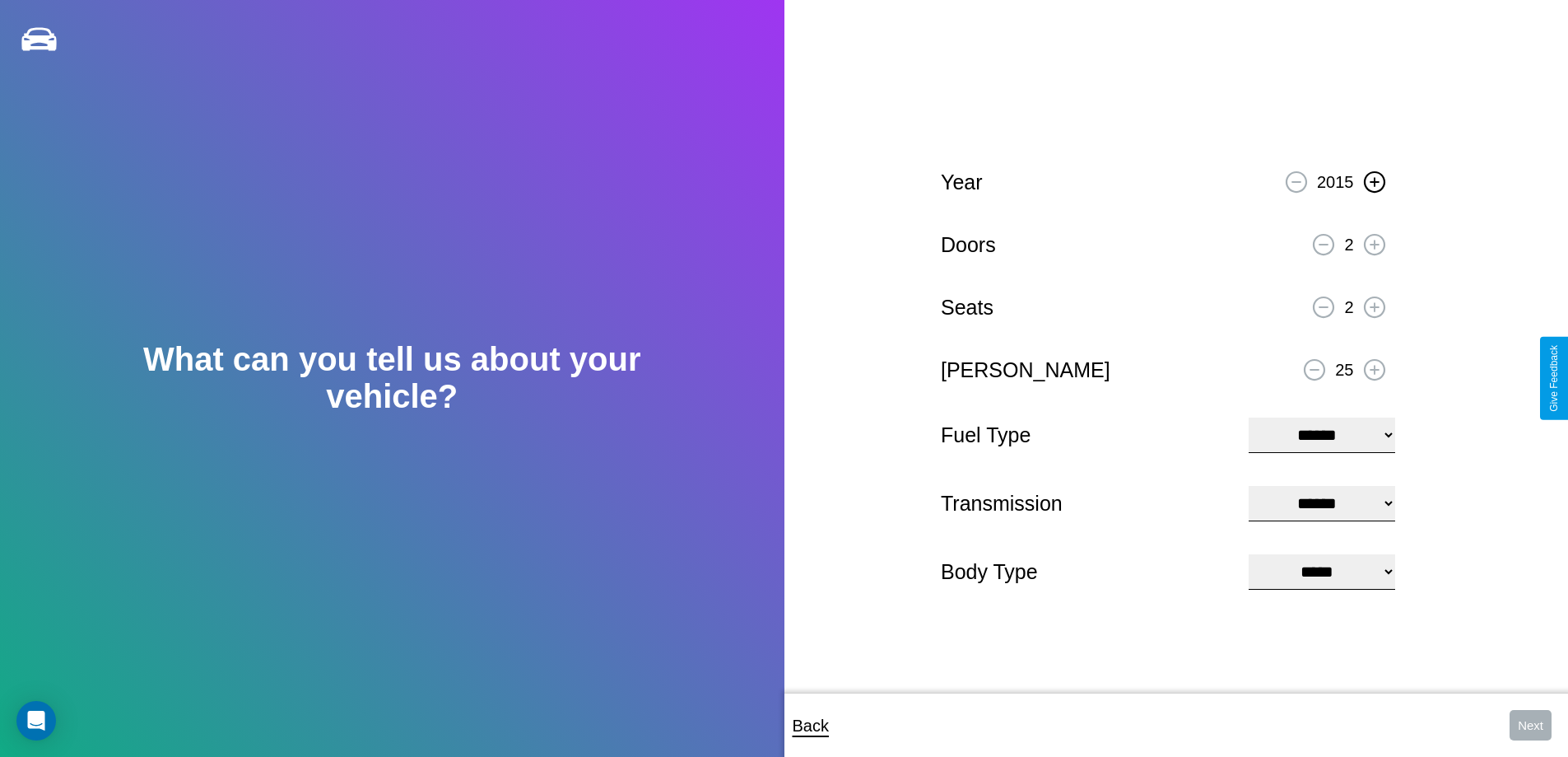
click at [1374, 180] on icon at bounding box center [1374, 181] width 9 height 9
click at [1374, 242] on icon at bounding box center [1374, 244] width 9 height 9
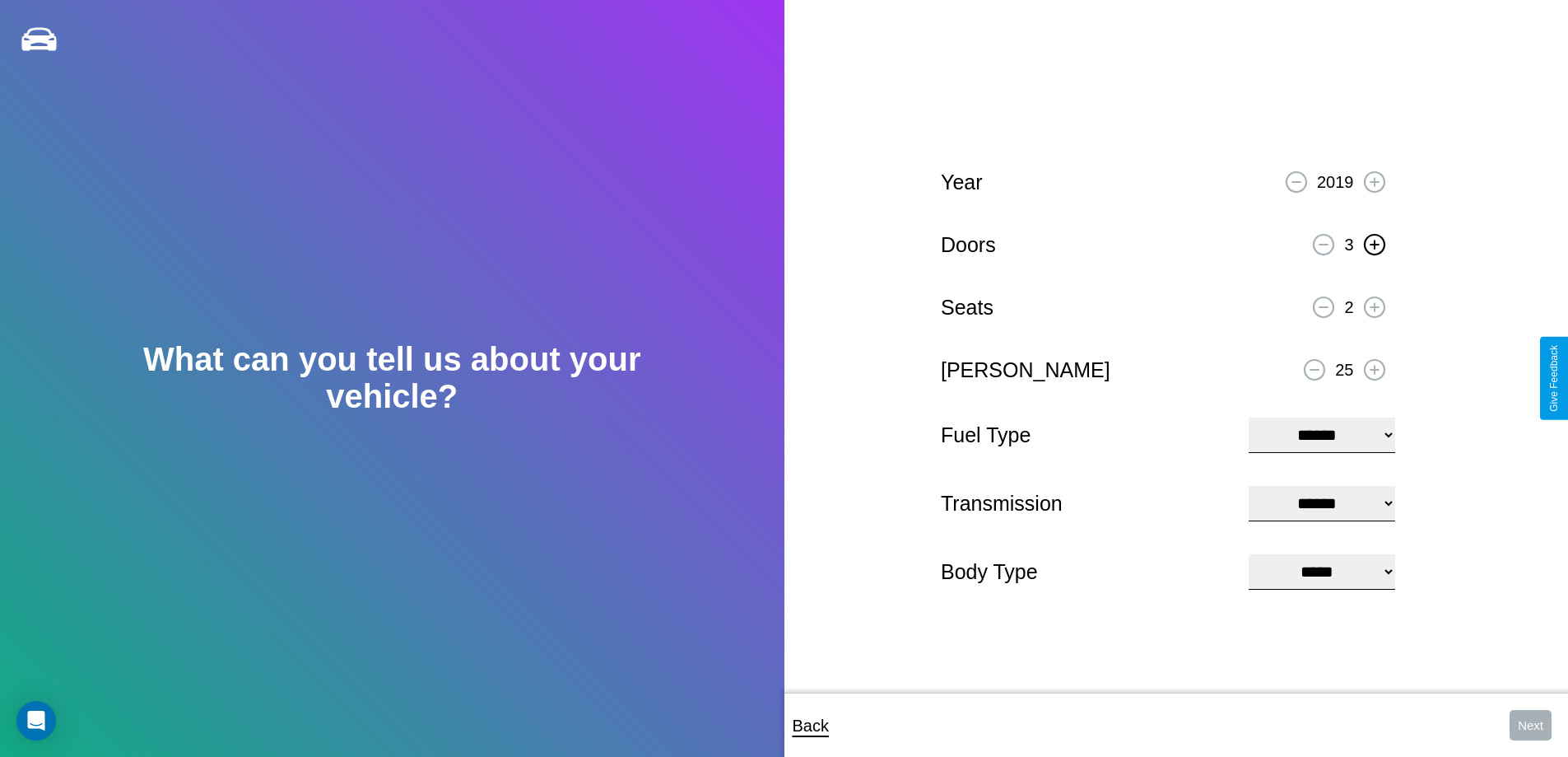
click at [1374, 242] on icon at bounding box center [1374, 244] width 9 height 9
click at [1374, 304] on icon at bounding box center [1374, 307] width 9 height 9
click at [1374, 367] on icon at bounding box center [1374, 369] width 9 height 9
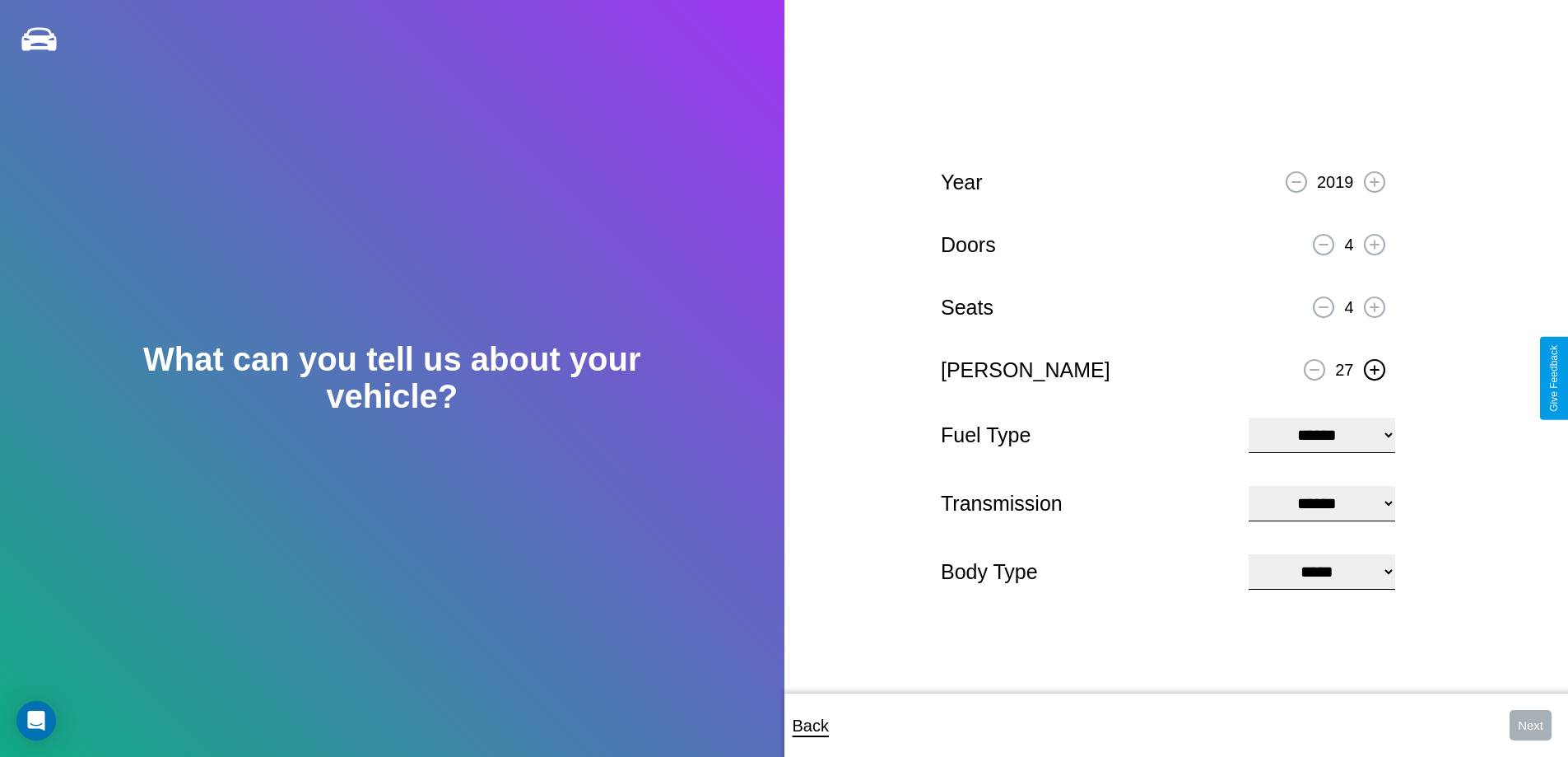
click at [1321, 433] on select "**********" at bounding box center [1321, 435] width 145 height 35
select select "***"
click at [1321, 503] on select "****** ********* ******" at bounding box center [1321, 503] width 145 height 35
select select "*********"
click at [1321, 573] on select "**********" at bounding box center [1321, 572] width 145 height 35
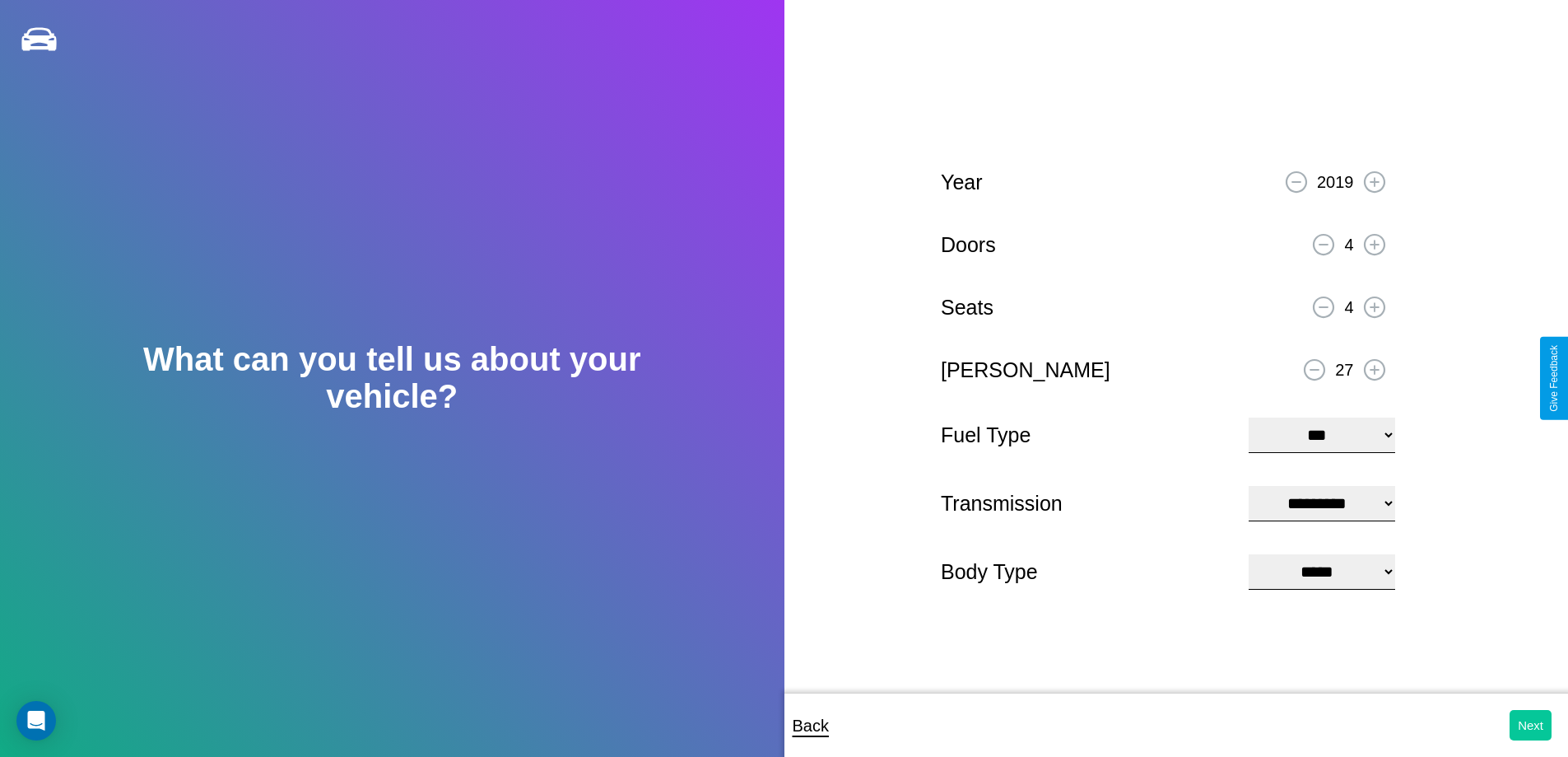
click at [1530, 725] on button "Next" at bounding box center [1530, 725] width 42 height 31
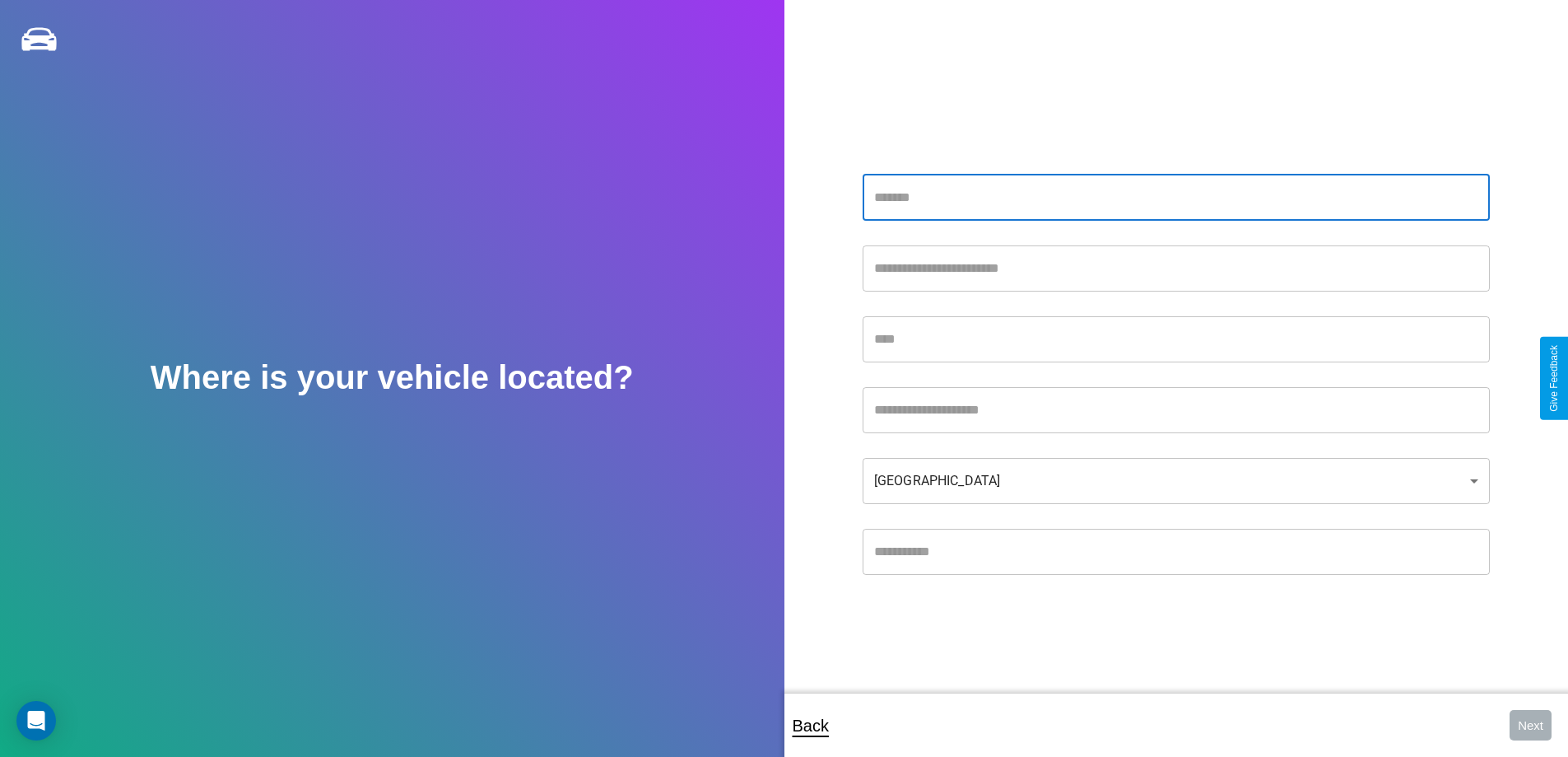
click at [1175, 197] on input "text" at bounding box center [1176, 198] width 627 height 46
type input "**********"
click at [1175, 339] on input "text" at bounding box center [1176, 340] width 627 height 46
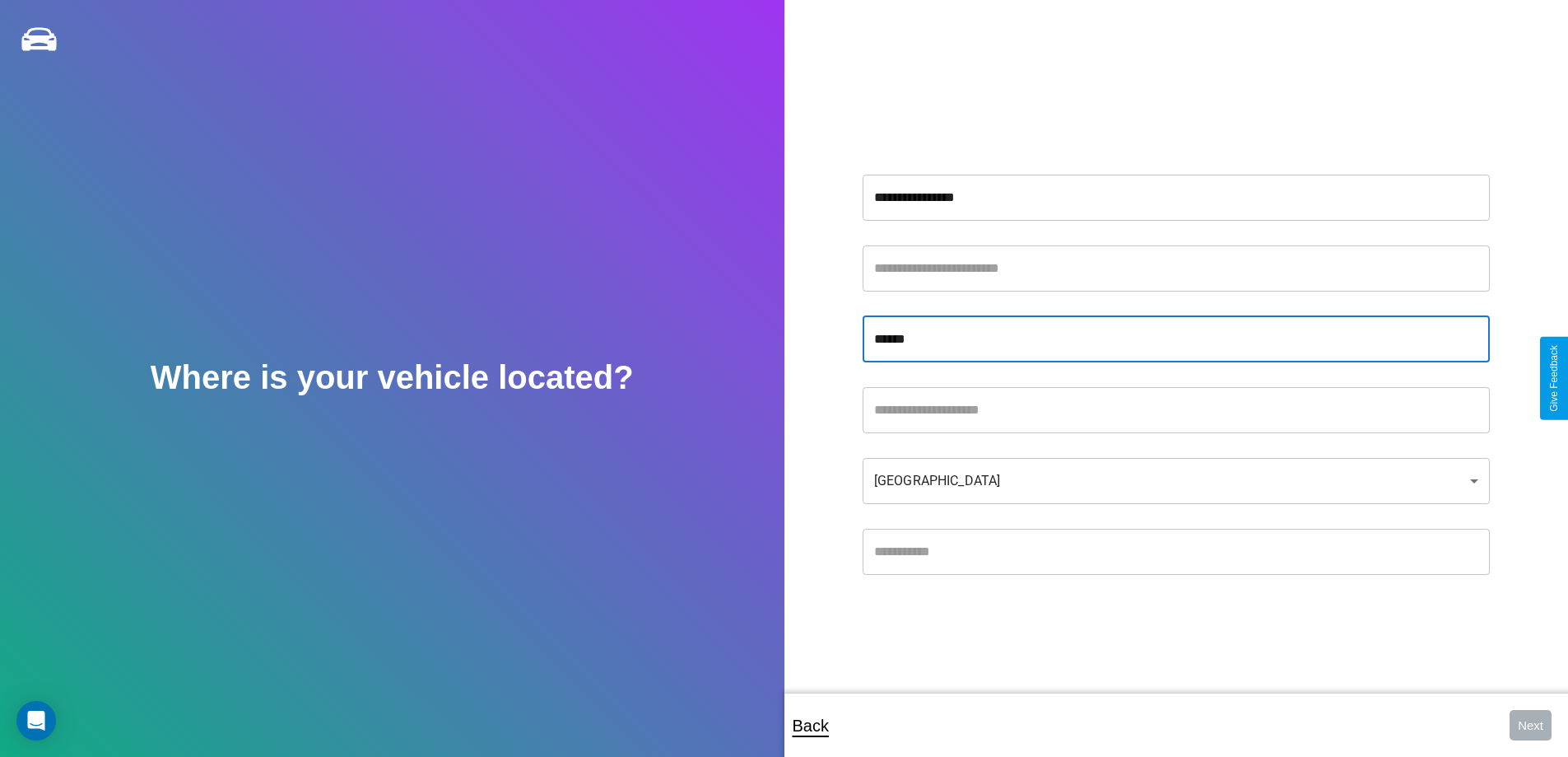
type input "******"
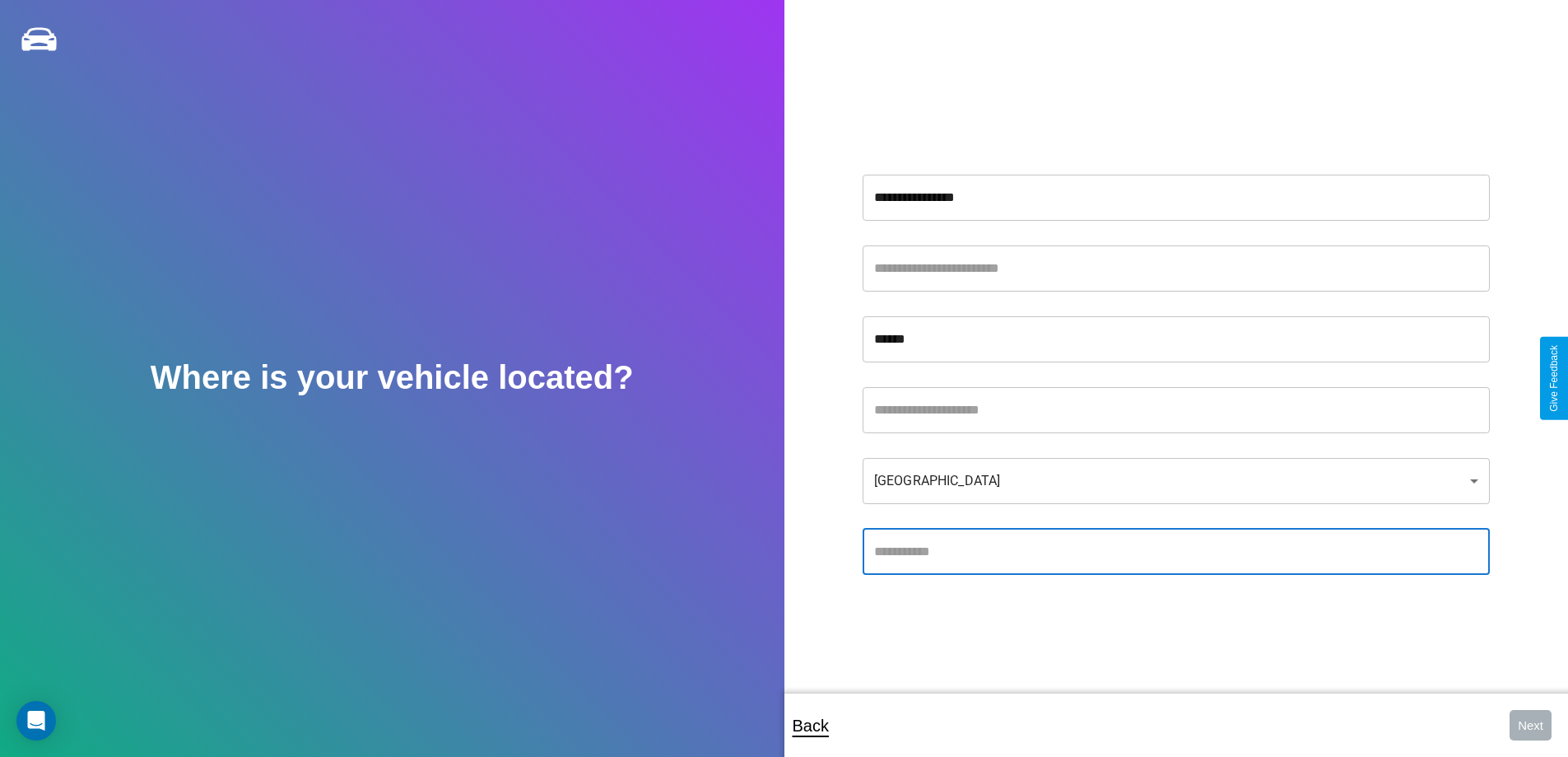
click at [1175, 551] on input "text" at bounding box center [1176, 552] width 627 height 46
type input "*****"
click at [1175, 480] on body "**********" at bounding box center [784, 390] width 1568 height 779
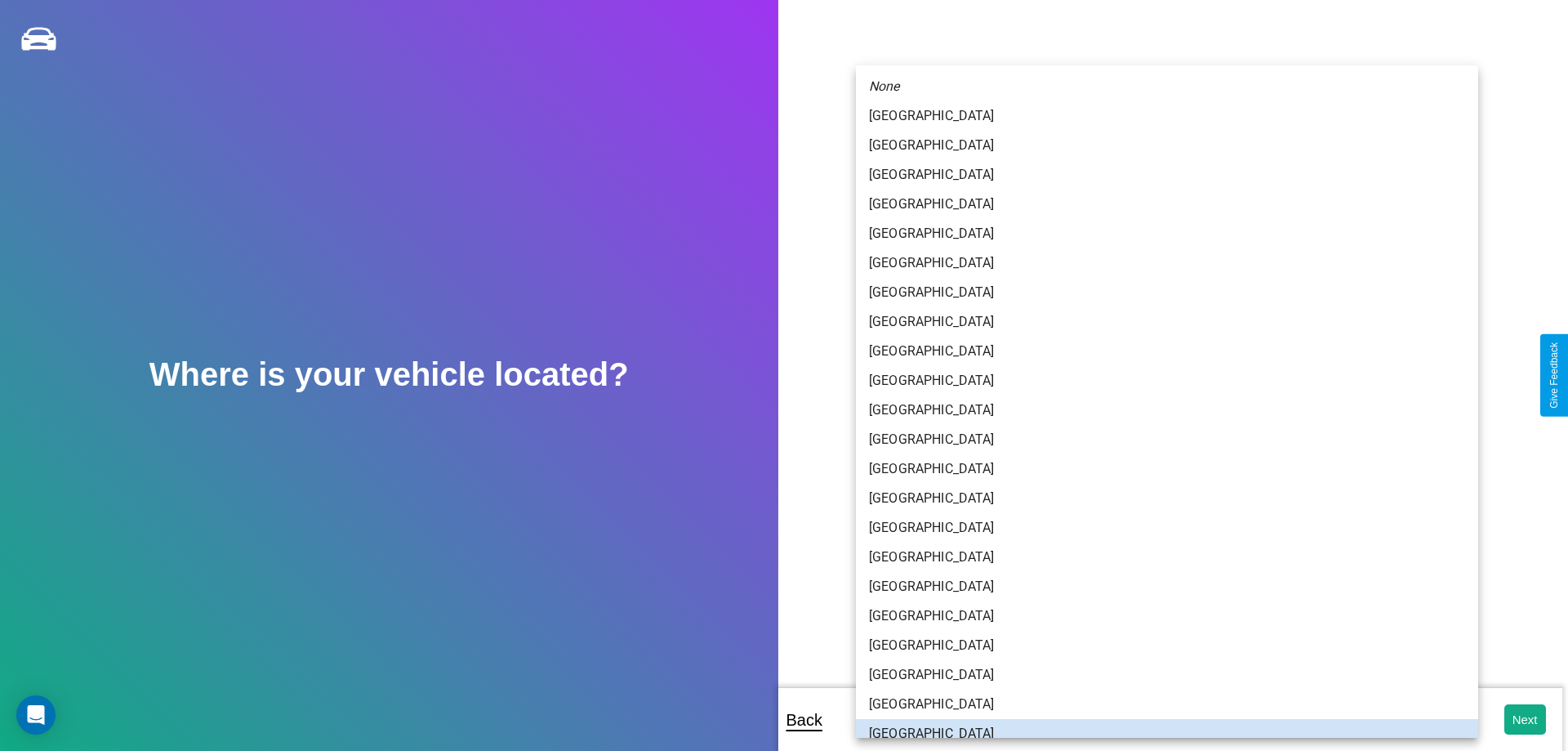
scroll to position [11, 0]
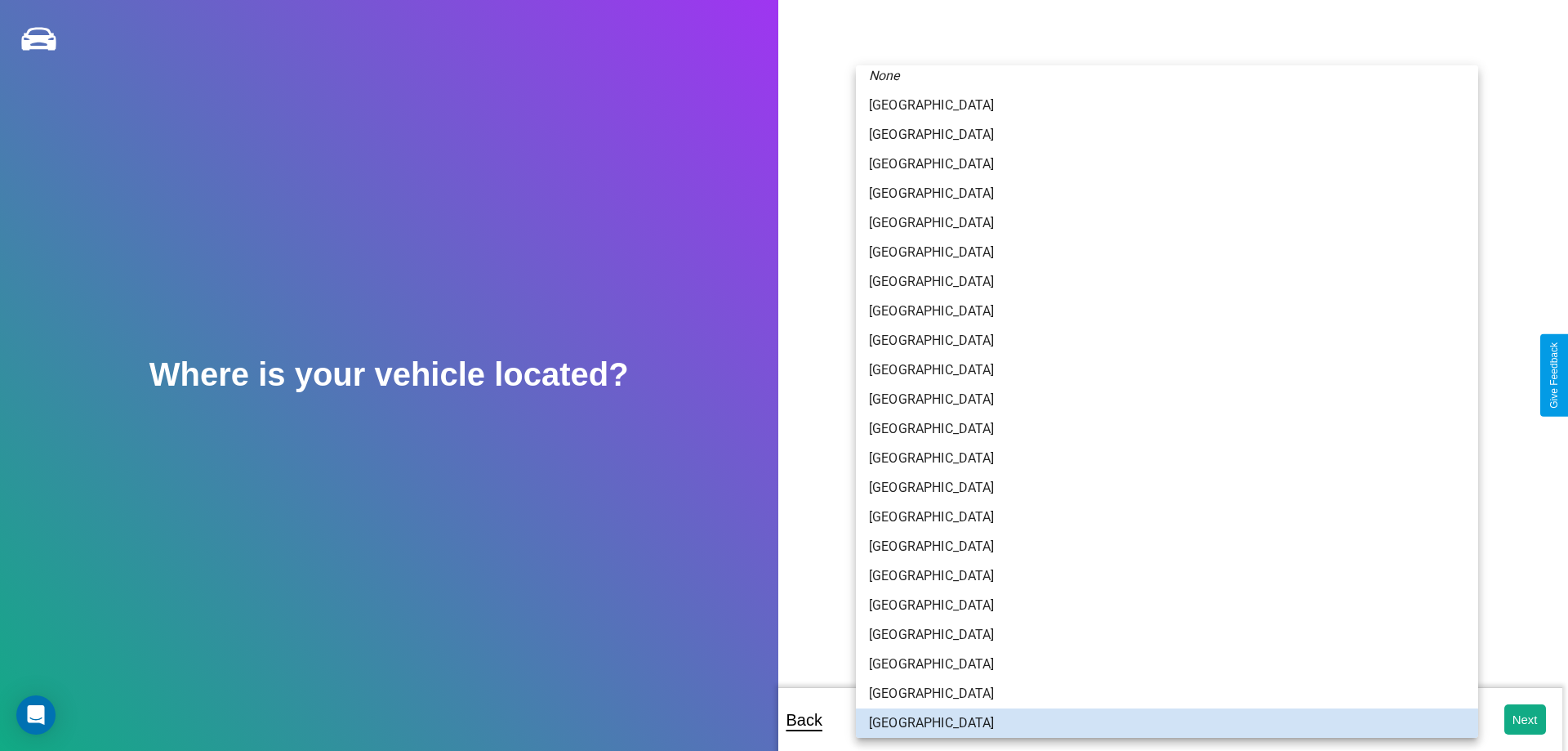
click at [1160, 545] on li "[GEOGRAPHIC_DATA]" at bounding box center [1167, 546] width 622 height 29
type input "******"
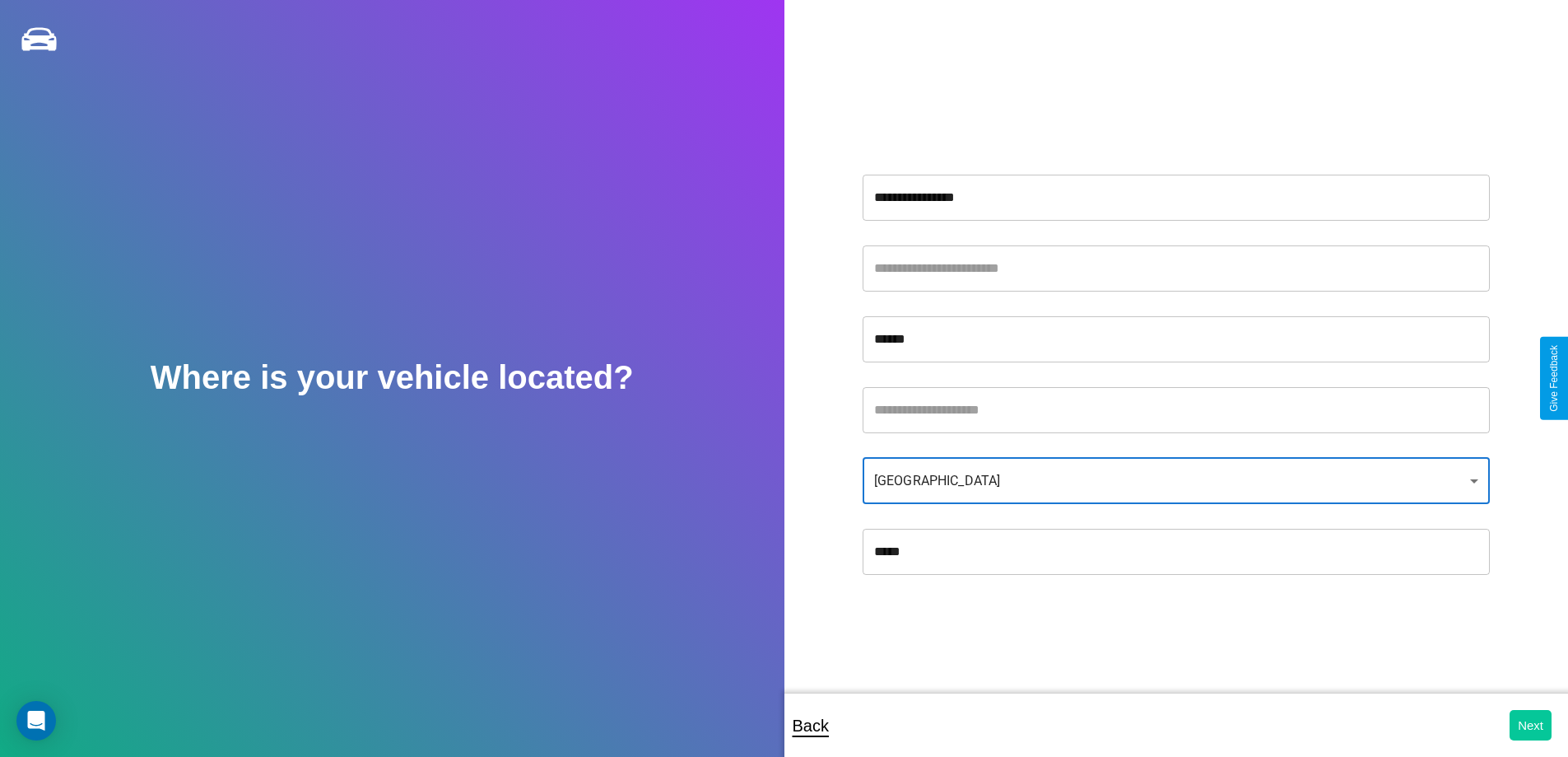
click at [1530, 725] on button "Next" at bounding box center [1530, 725] width 42 height 31
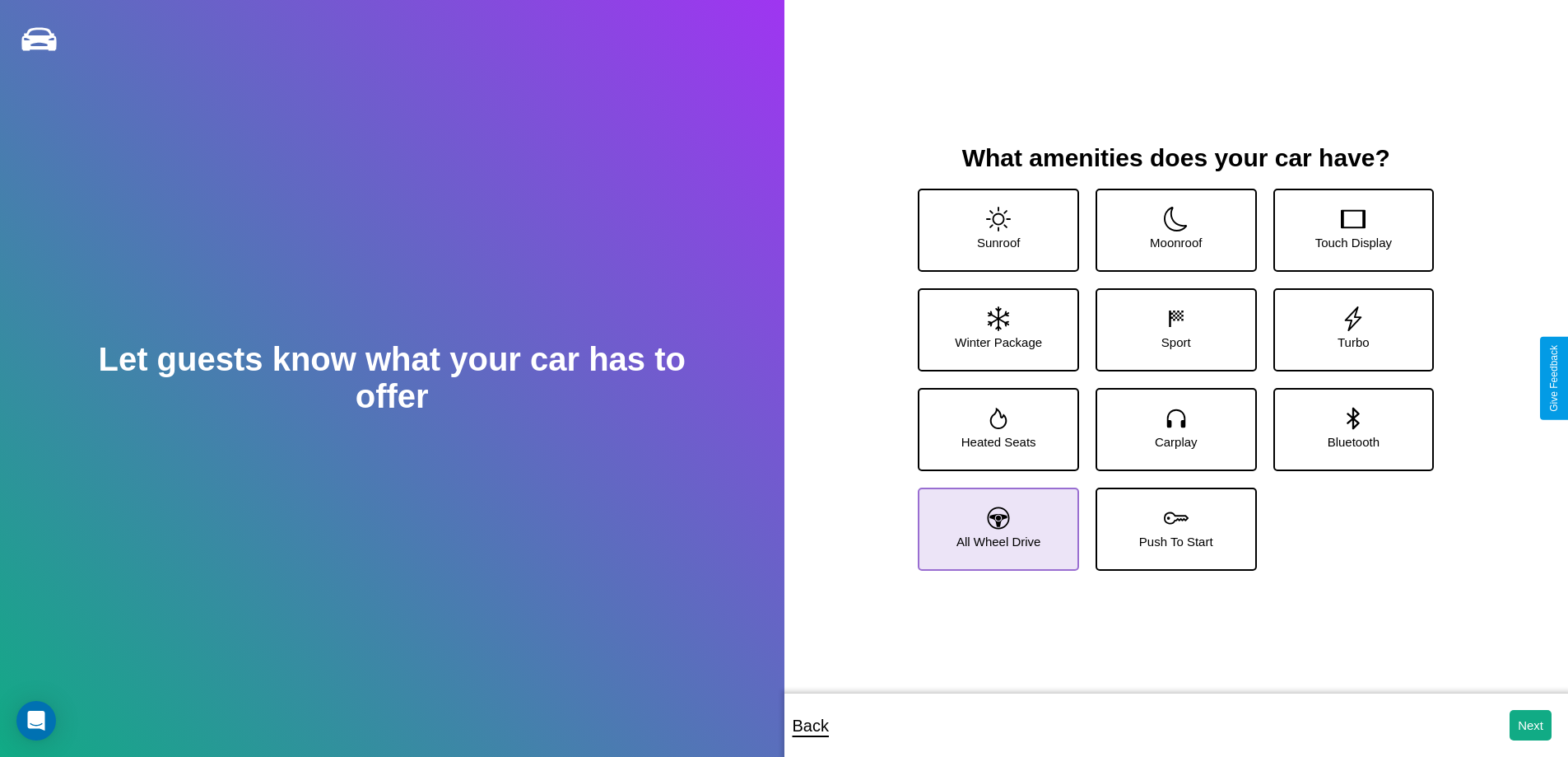
click at [995, 522] on icon at bounding box center [999, 517] width 22 height 22
click at [1169, 522] on icon at bounding box center [1176, 517] width 25 height 25
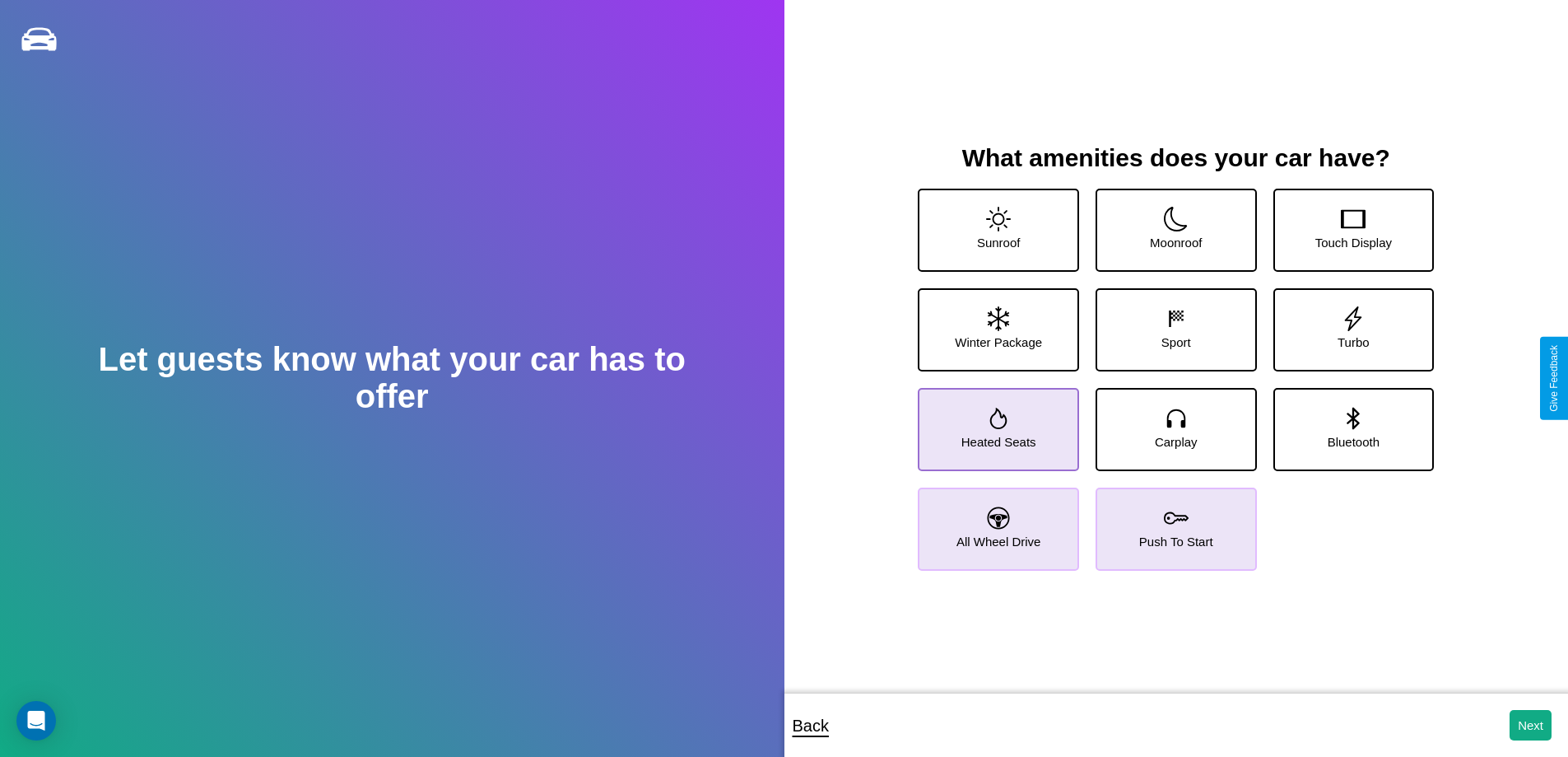
click at [995, 422] on icon at bounding box center [998, 417] width 18 height 21
click at [995, 522] on icon at bounding box center [999, 517] width 22 height 22
click at [995, 422] on icon at bounding box center [998, 417] width 18 height 21
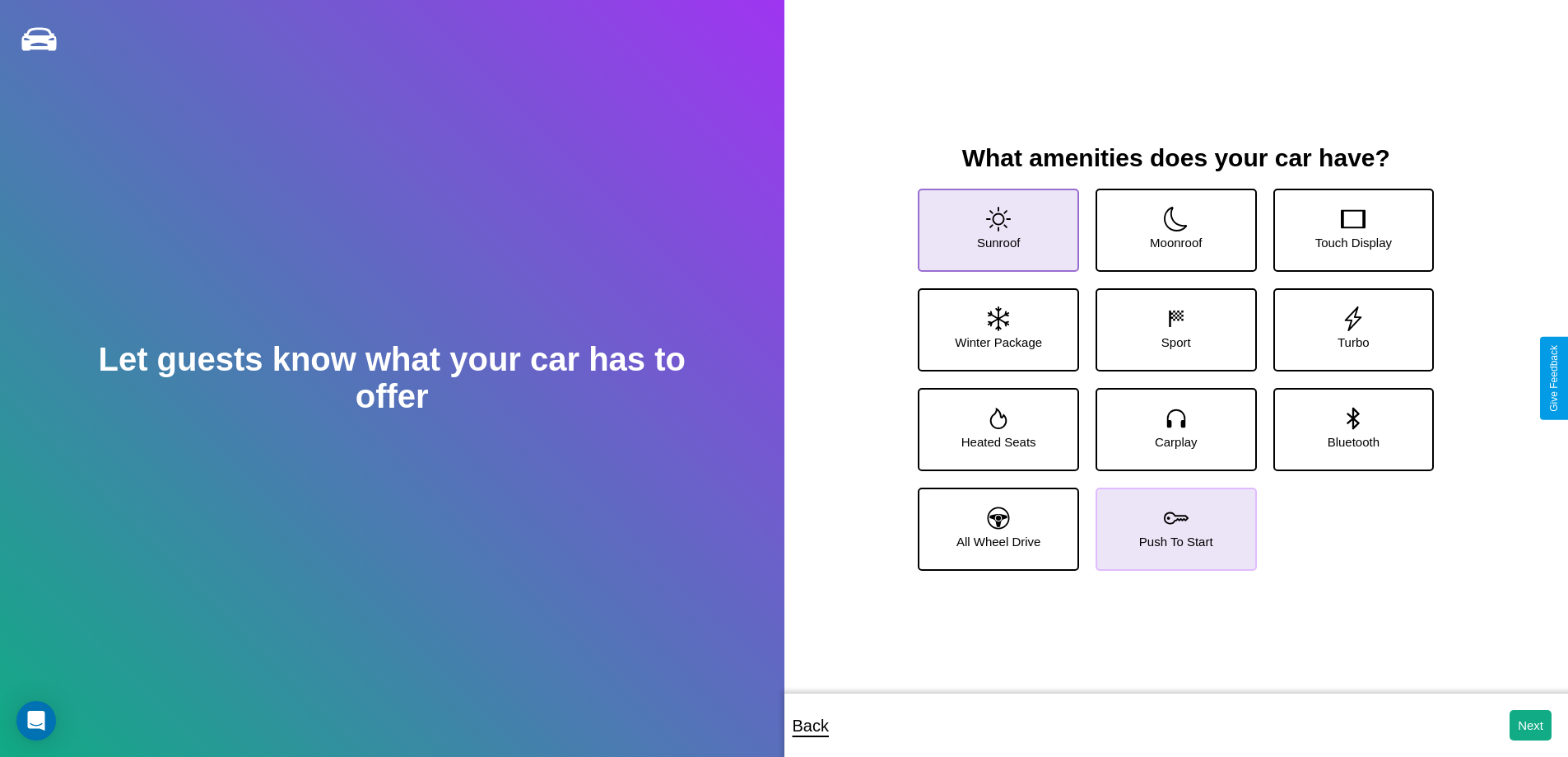
click at [995, 223] on icon at bounding box center [998, 218] width 25 height 25
click at [995, 323] on icon at bounding box center [998, 318] width 21 height 25
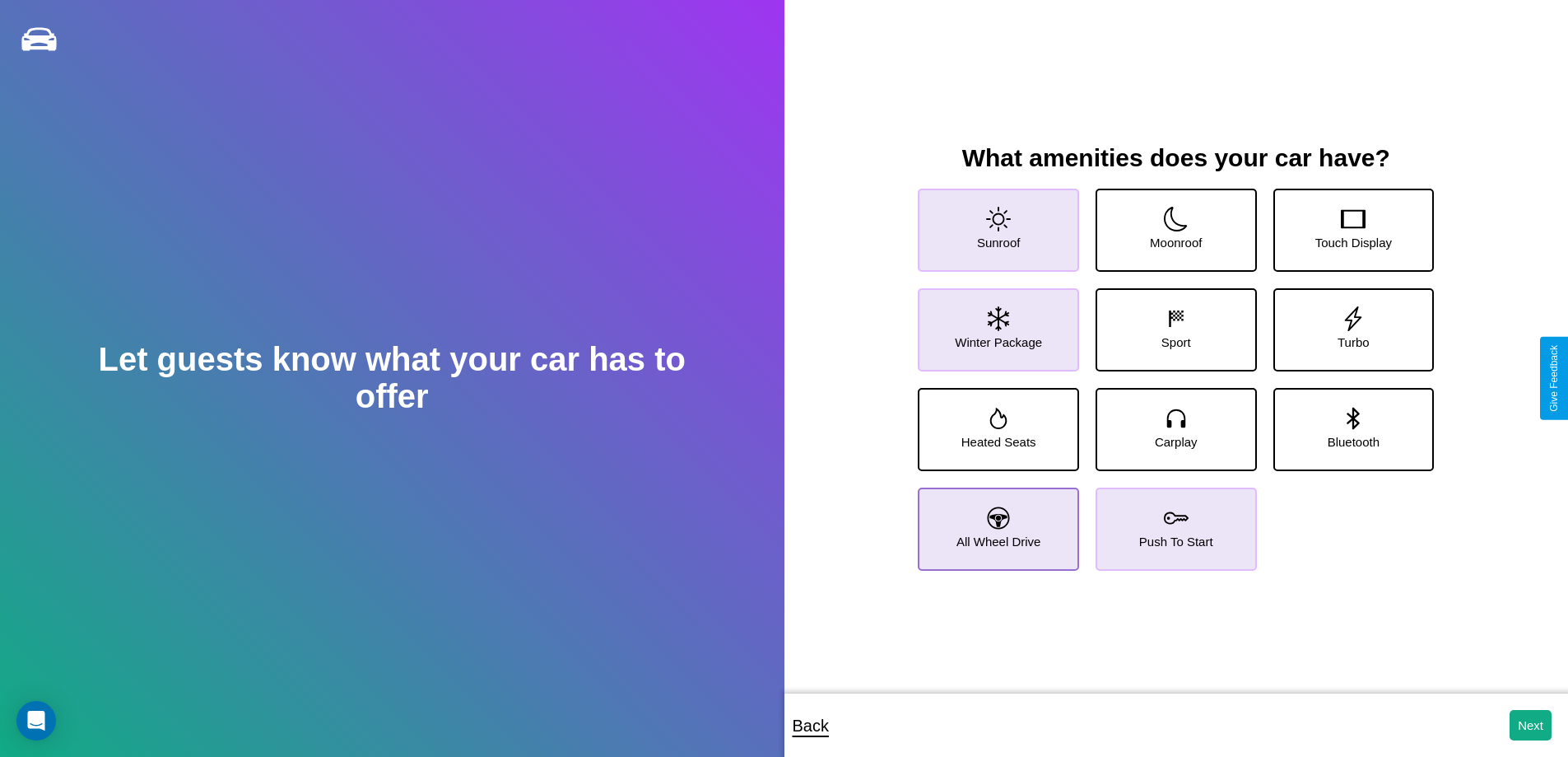
click at [995, 522] on icon at bounding box center [999, 517] width 22 height 22
click at [1169, 323] on icon at bounding box center [1176, 318] width 25 height 25
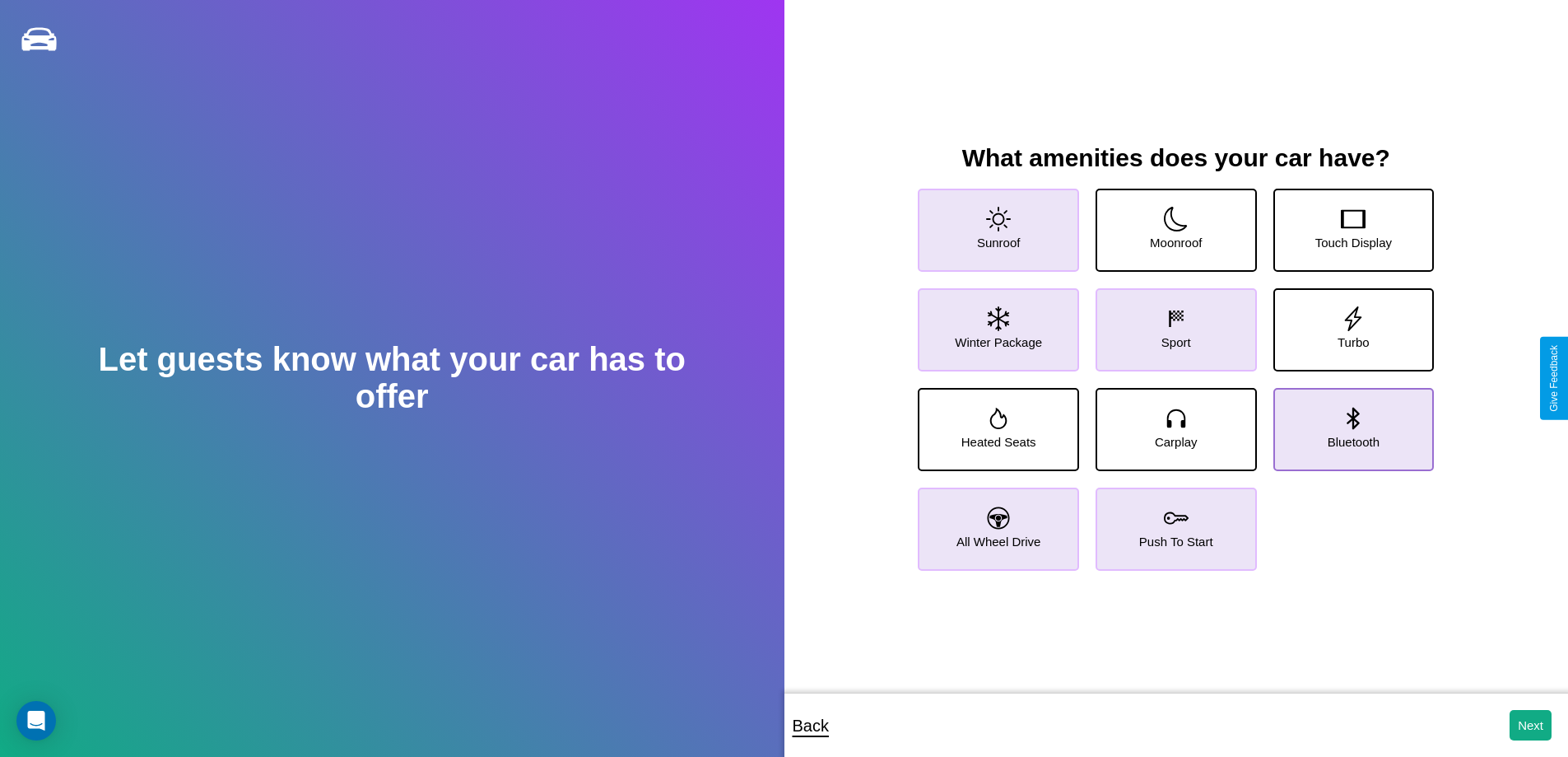
click at [1347, 422] on icon at bounding box center [1352, 417] width 12 height 22
click at [1530, 725] on button "Next" at bounding box center [1530, 725] width 42 height 31
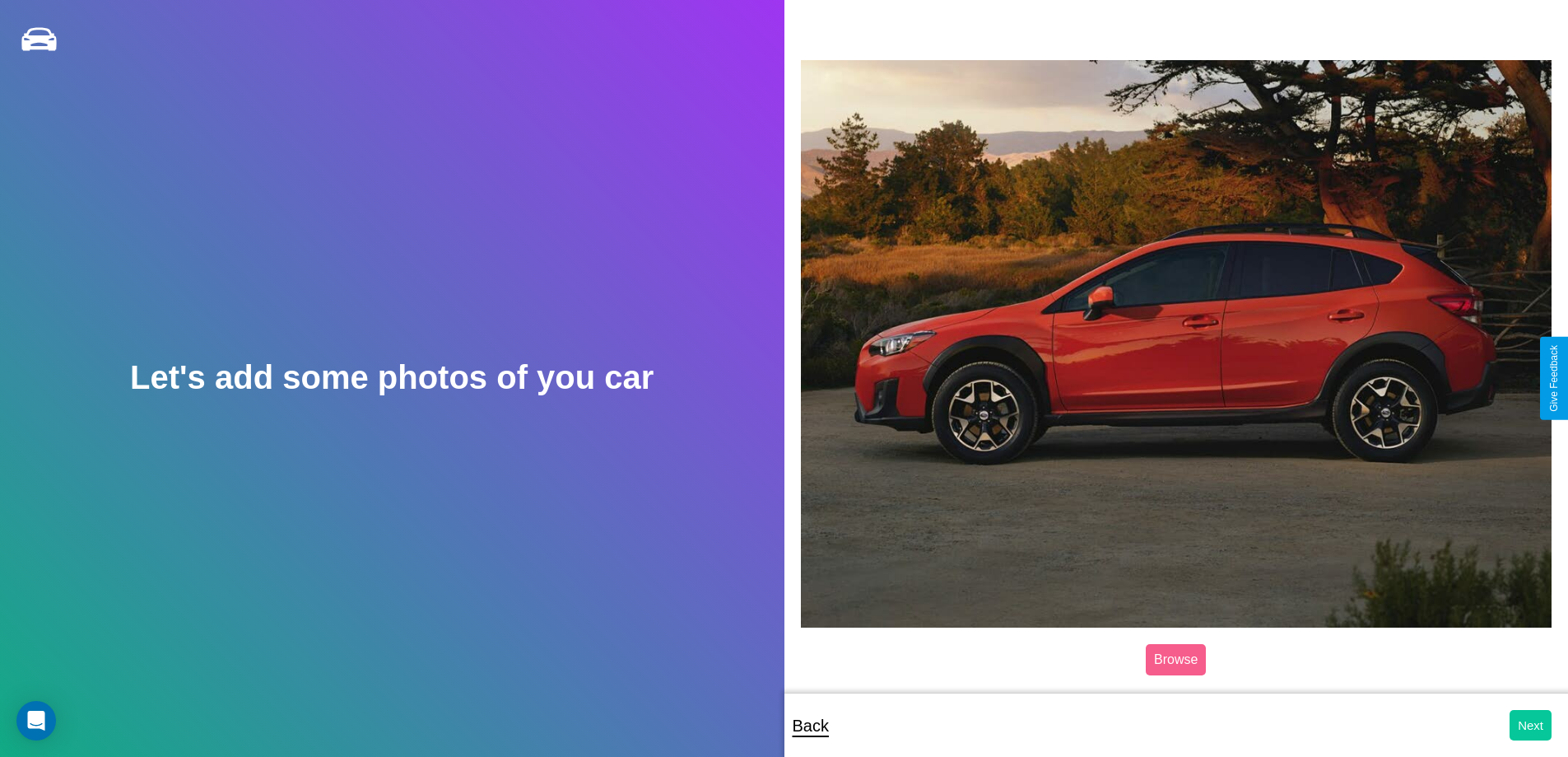
click at [1530, 725] on button "Next" at bounding box center [1530, 725] width 42 height 31
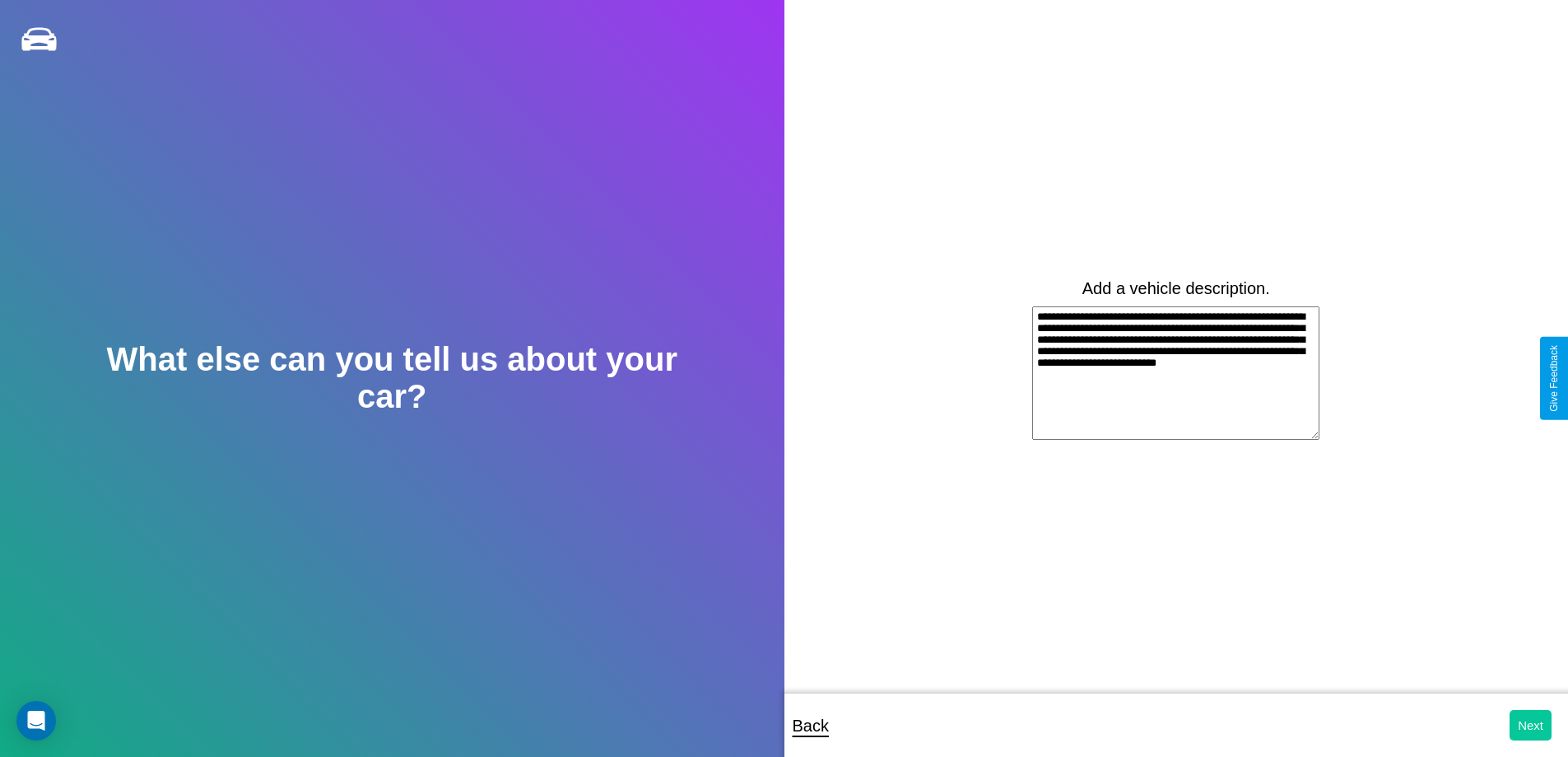
type textarea "**********"
click at [1530, 725] on button "Next" at bounding box center [1530, 725] width 42 height 31
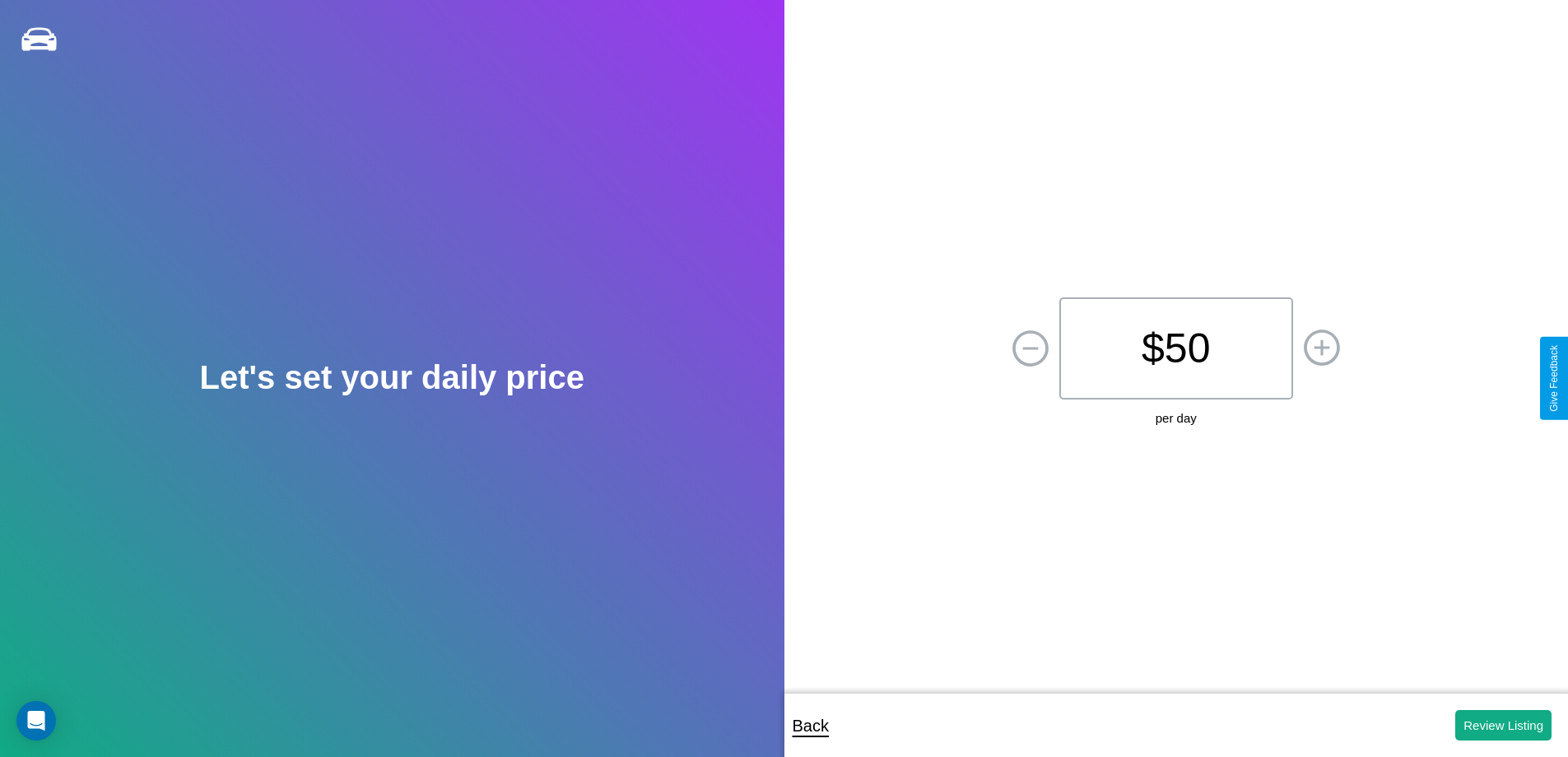
click at [1175, 348] on p "$ 50" at bounding box center [1176, 348] width 234 height 102
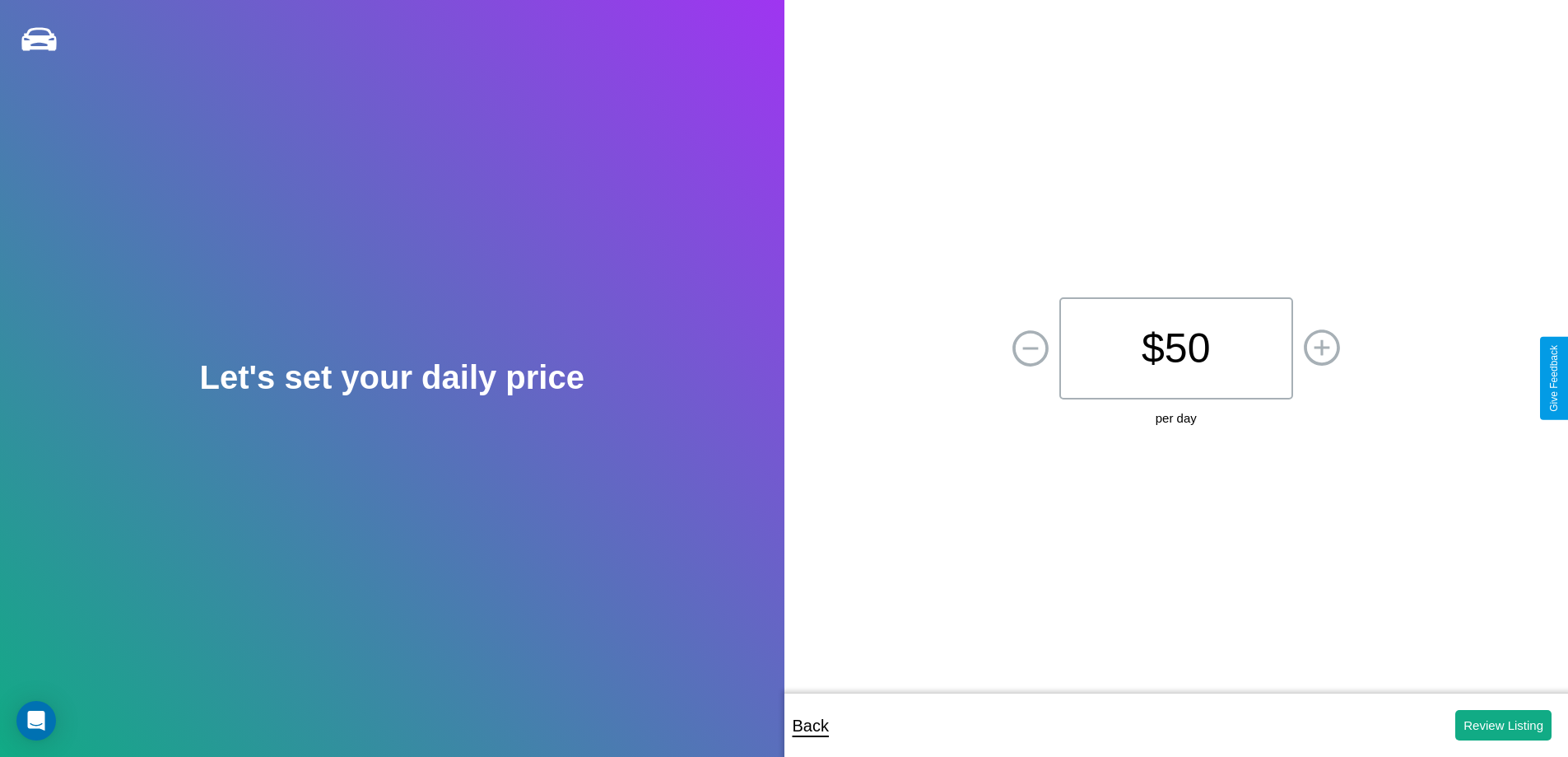
click at [1175, 348] on p "$ 50" at bounding box center [1176, 348] width 234 height 102
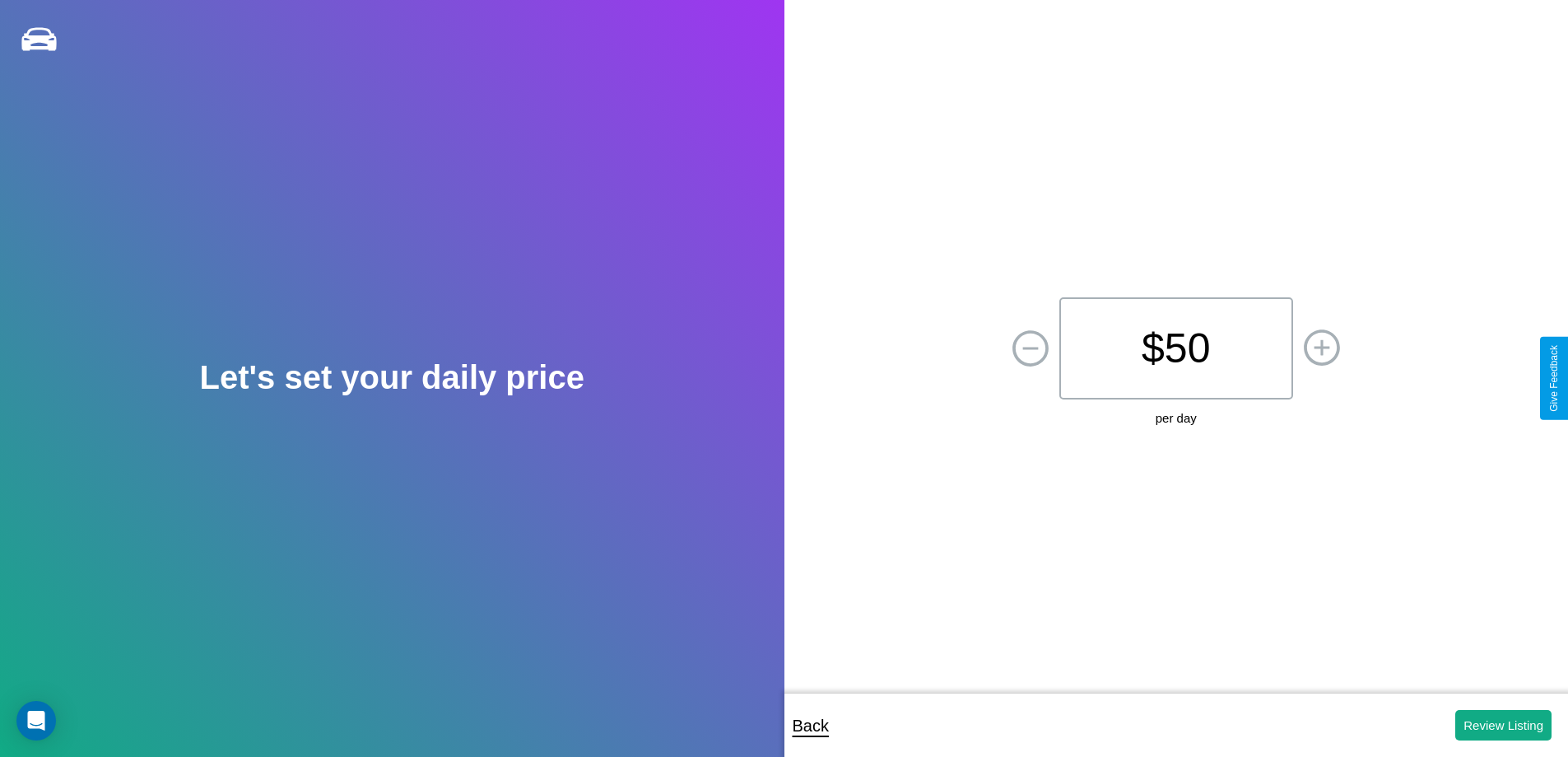
click at [1175, 348] on p "$ 50" at bounding box center [1176, 348] width 234 height 102
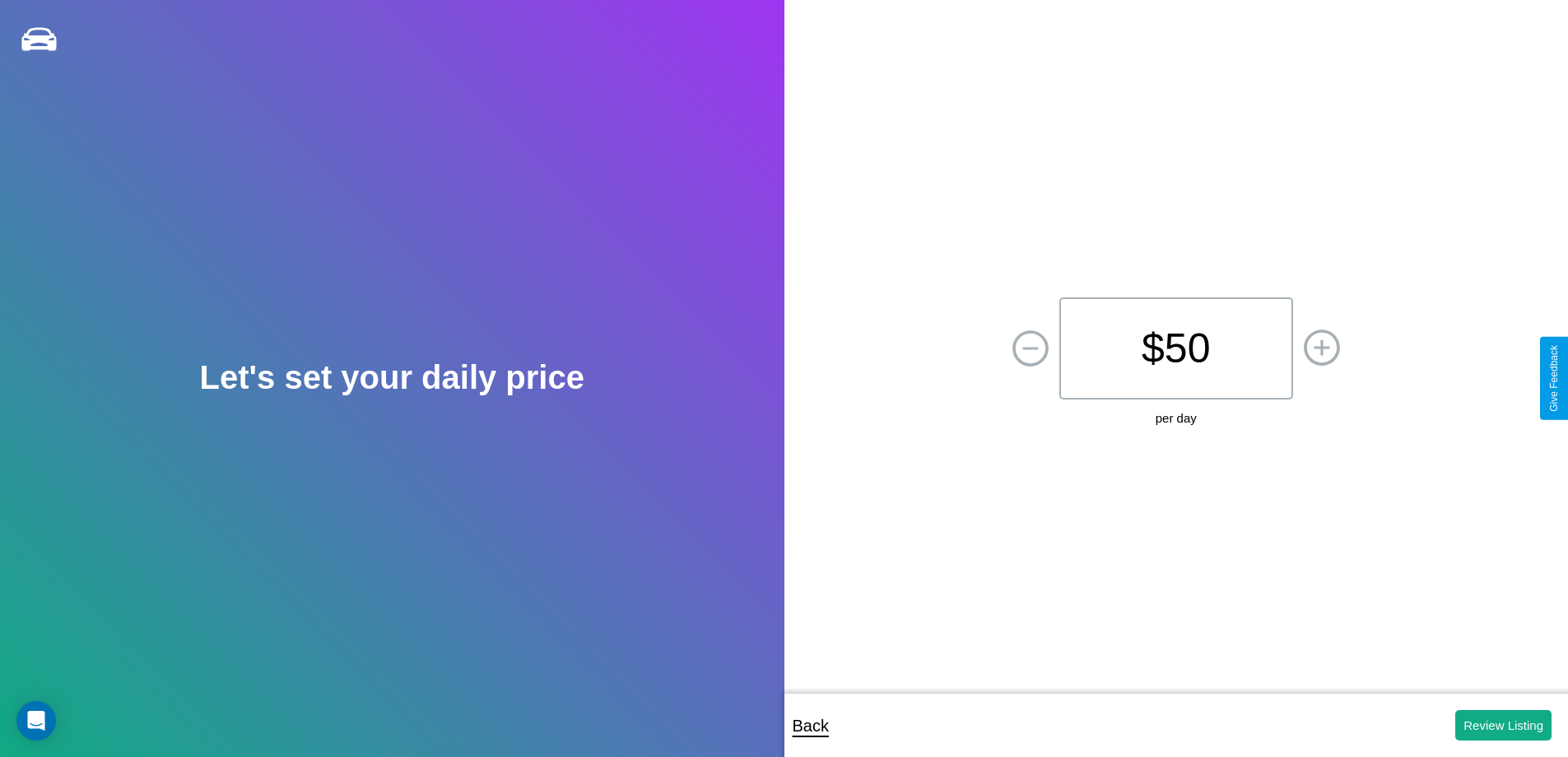
click at [1175, 348] on p "$ 50" at bounding box center [1176, 348] width 234 height 102
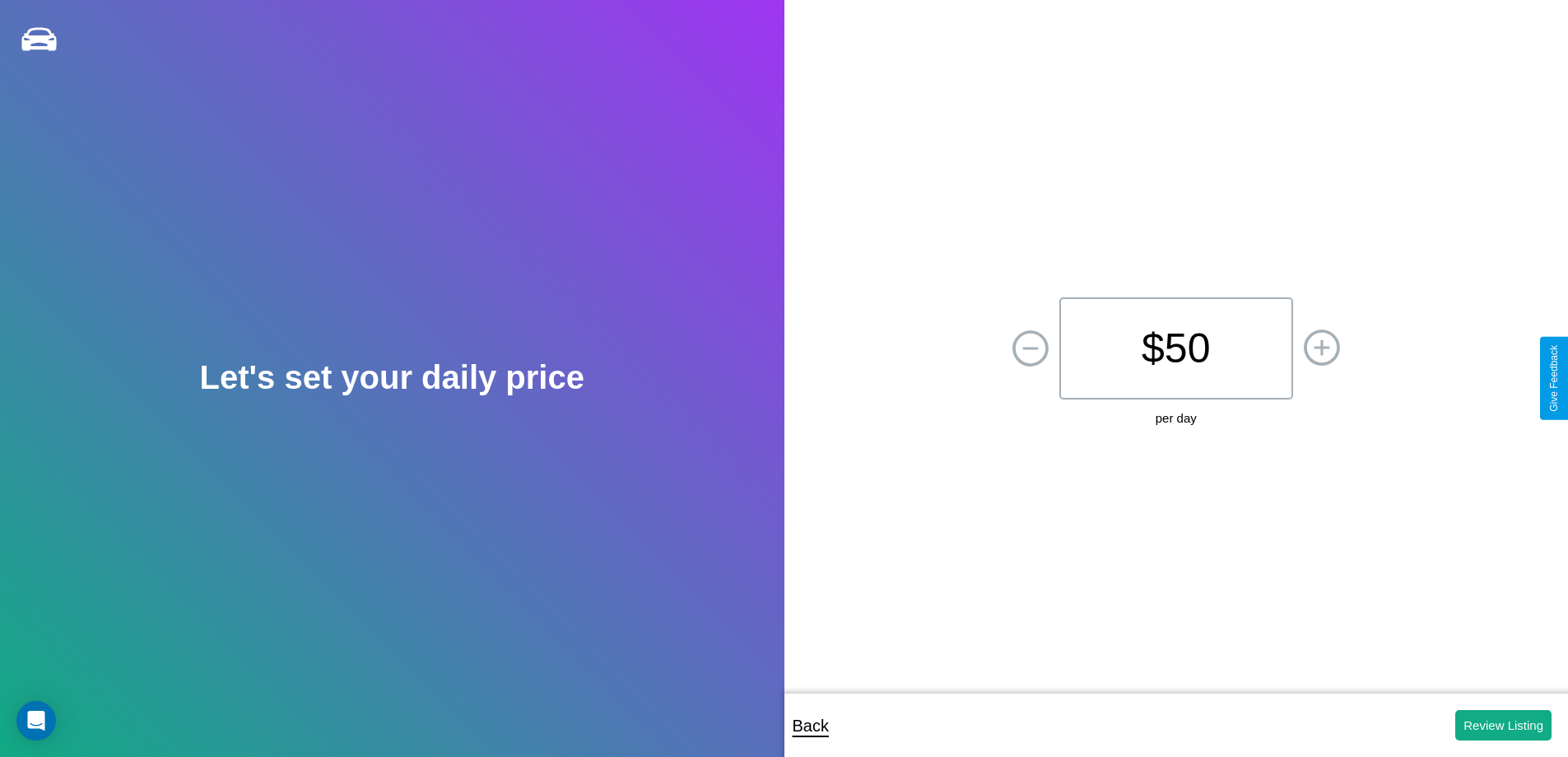
click at [1175, 348] on p "$ 50" at bounding box center [1176, 348] width 234 height 102
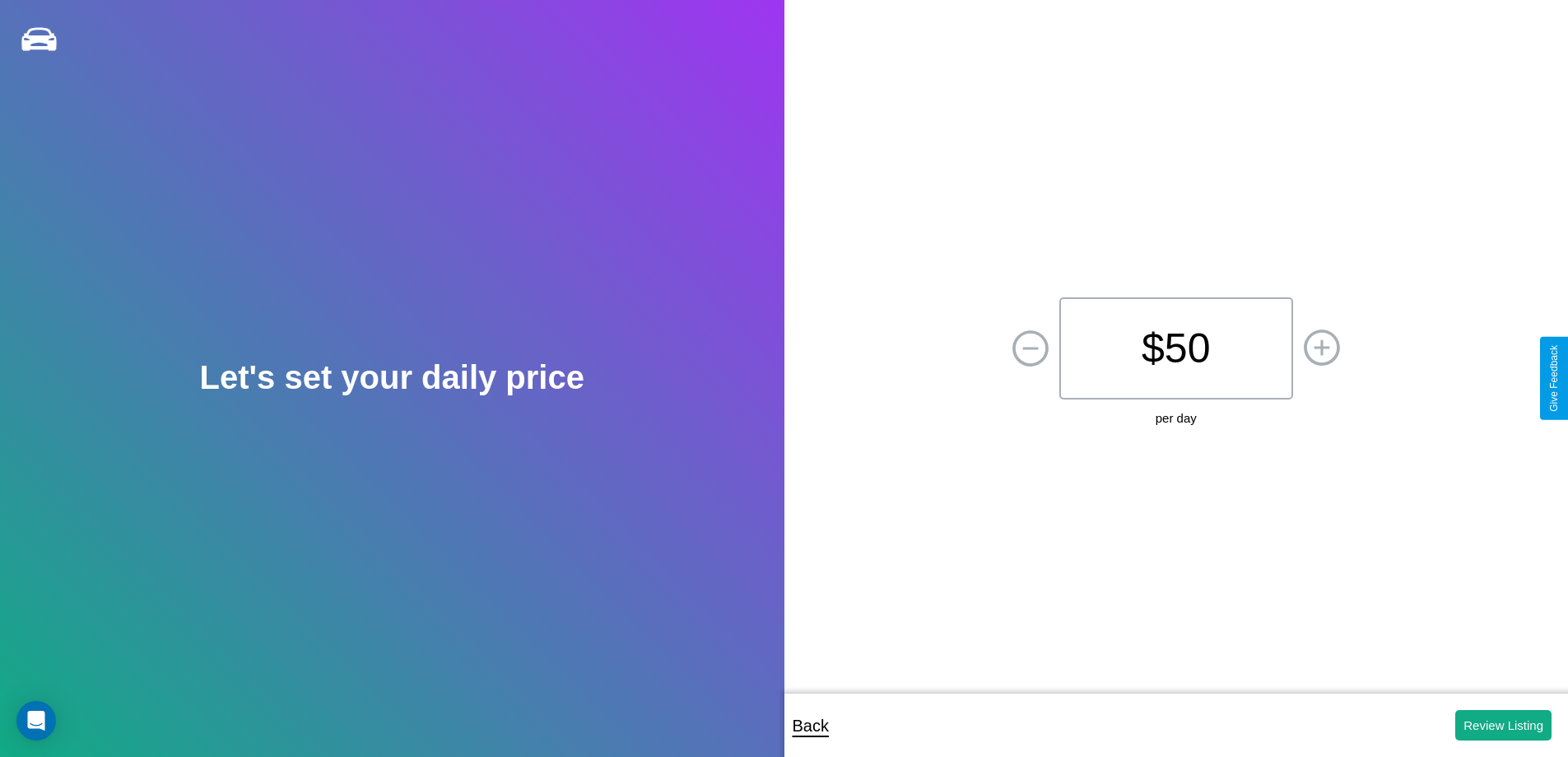
click at [1321, 348] on icon at bounding box center [1321, 347] width 16 height 16
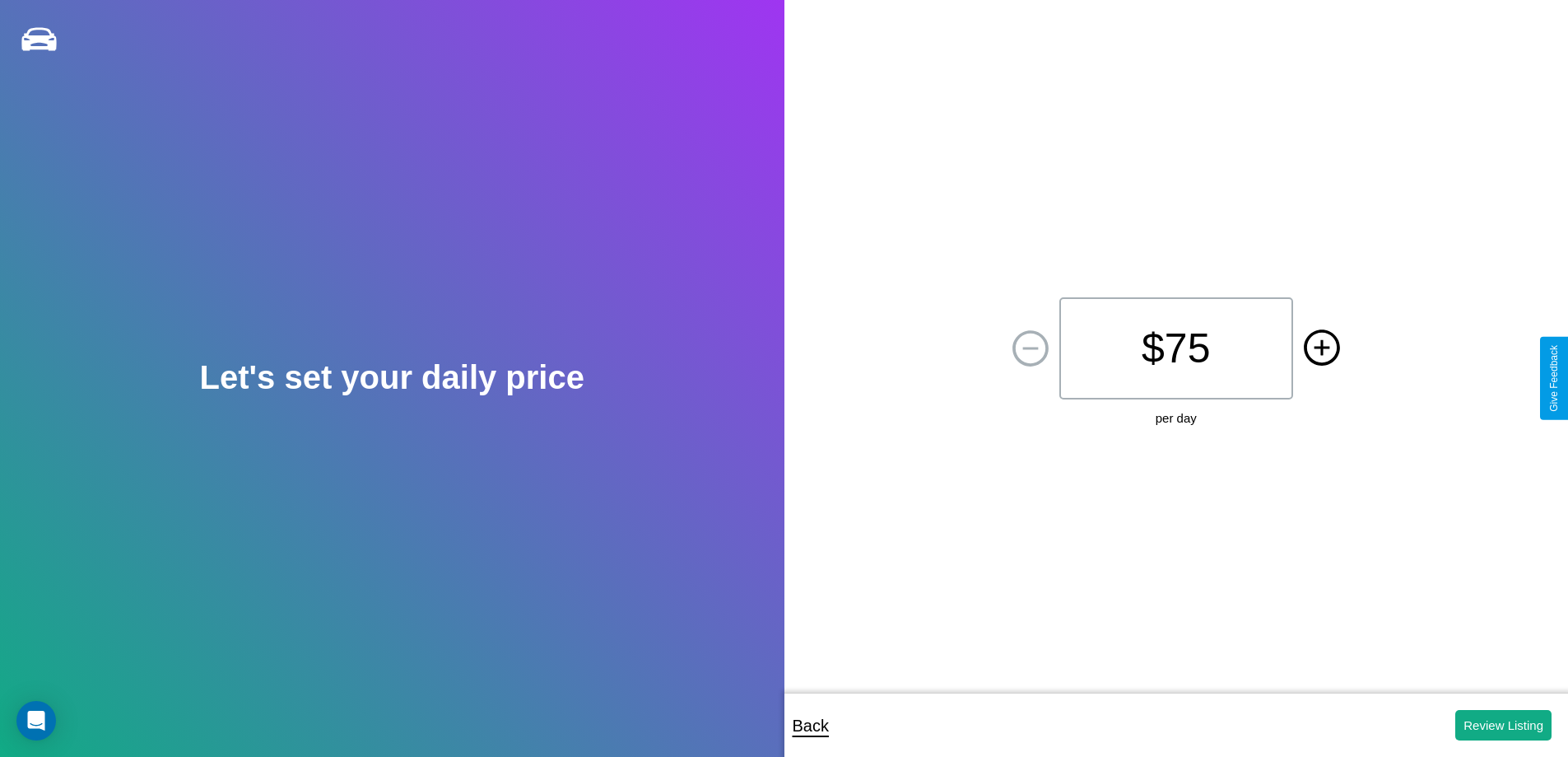
click at [1321, 348] on icon at bounding box center [1321, 347] width 16 height 16
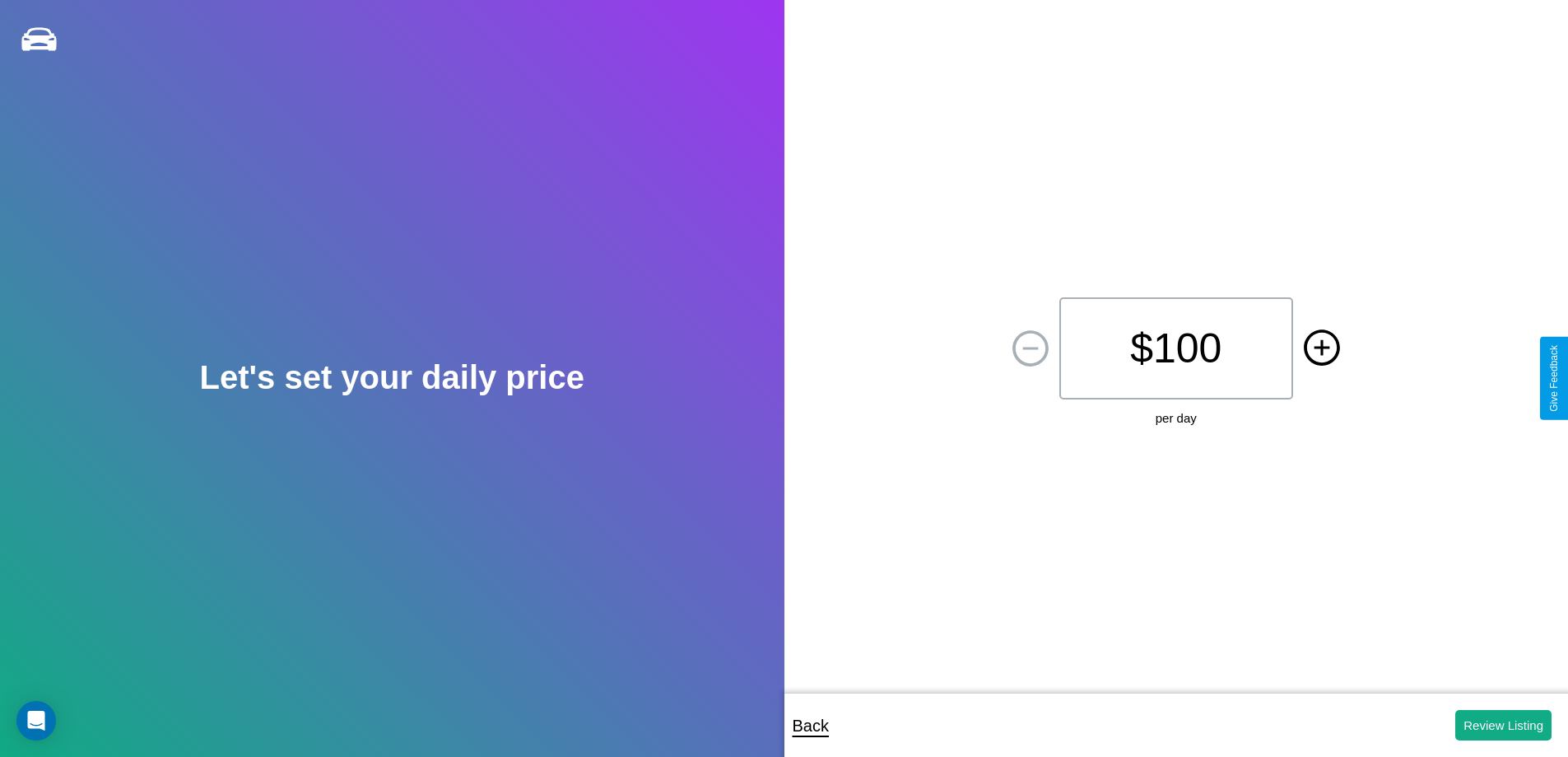
click at [1321, 348] on icon at bounding box center [1321, 347] width 16 height 16
click at [1503, 725] on button "Review Listing" at bounding box center [1503, 725] width 96 height 31
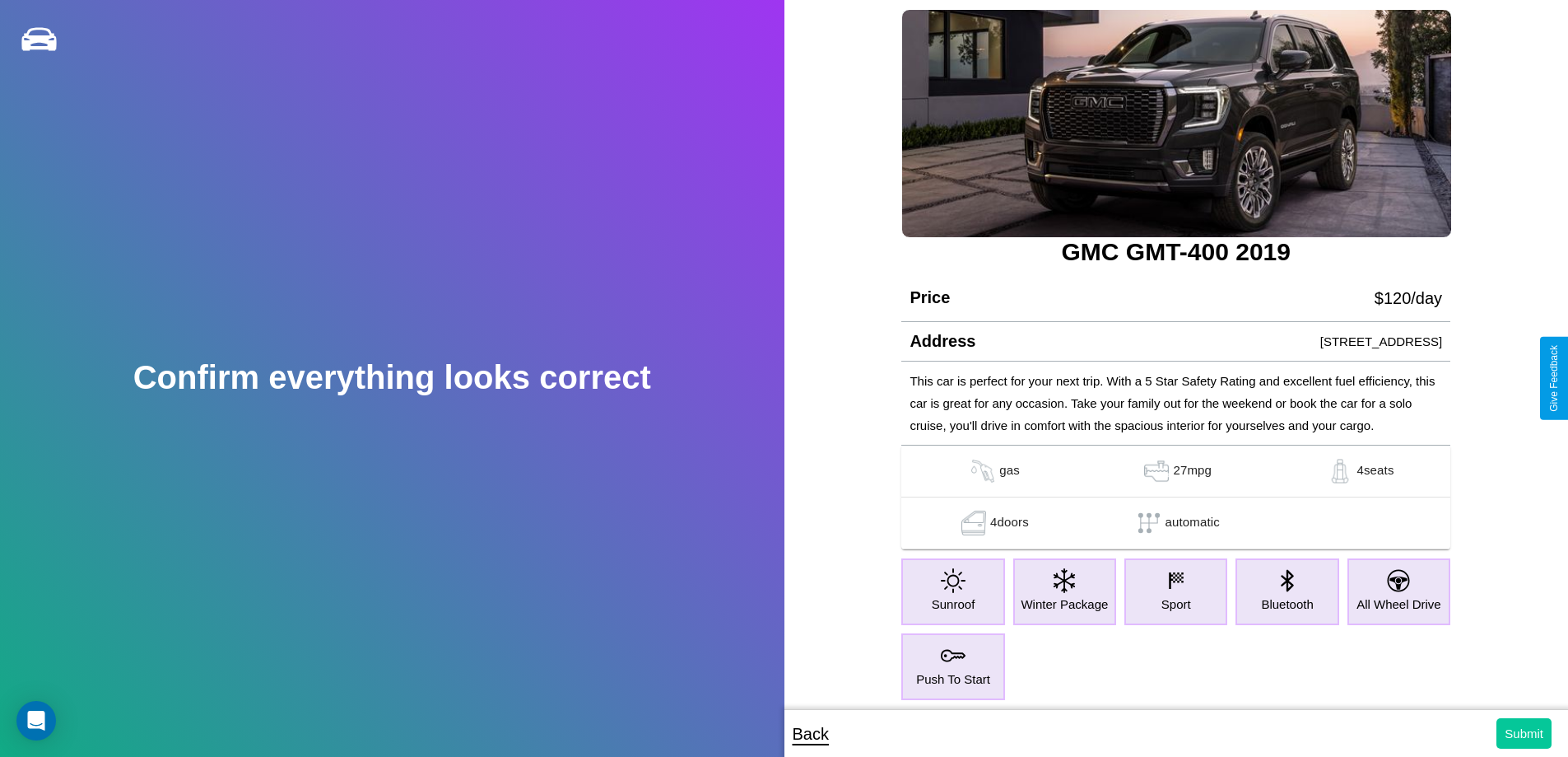
click at [1524, 733] on button "Submit" at bounding box center [1524, 733] width 56 height 31
